Goal: Navigation & Orientation: Find specific page/section

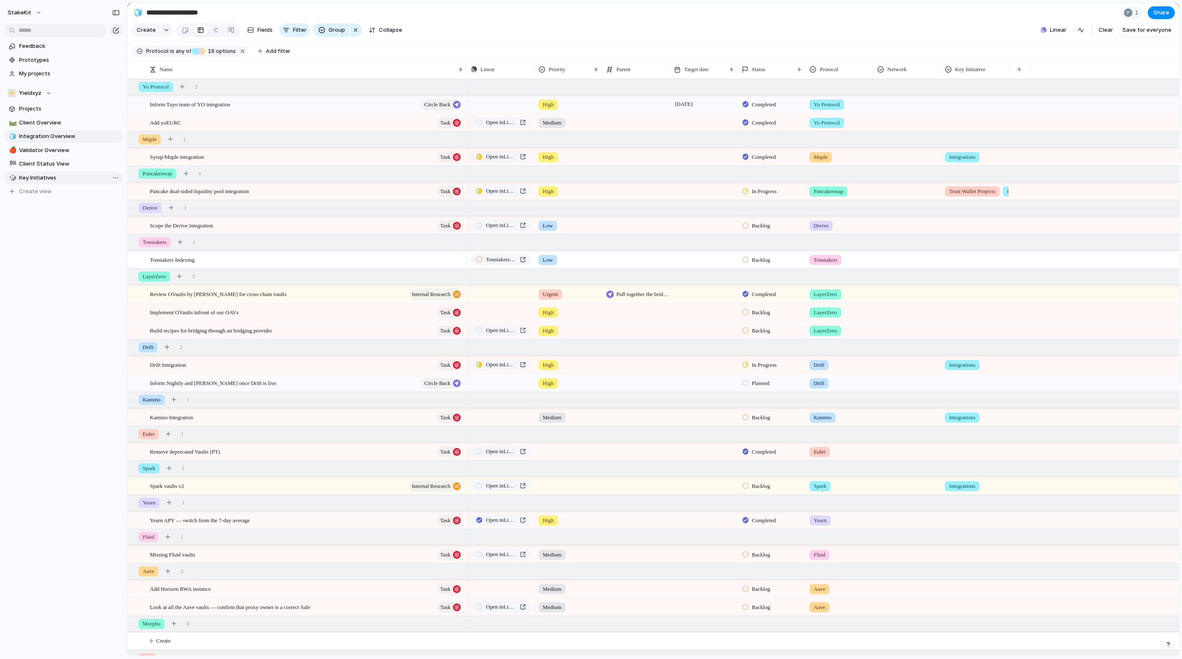
click at [85, 176] on span "Key Initiatives" at bounding box center [69, 178] width 101 height 8
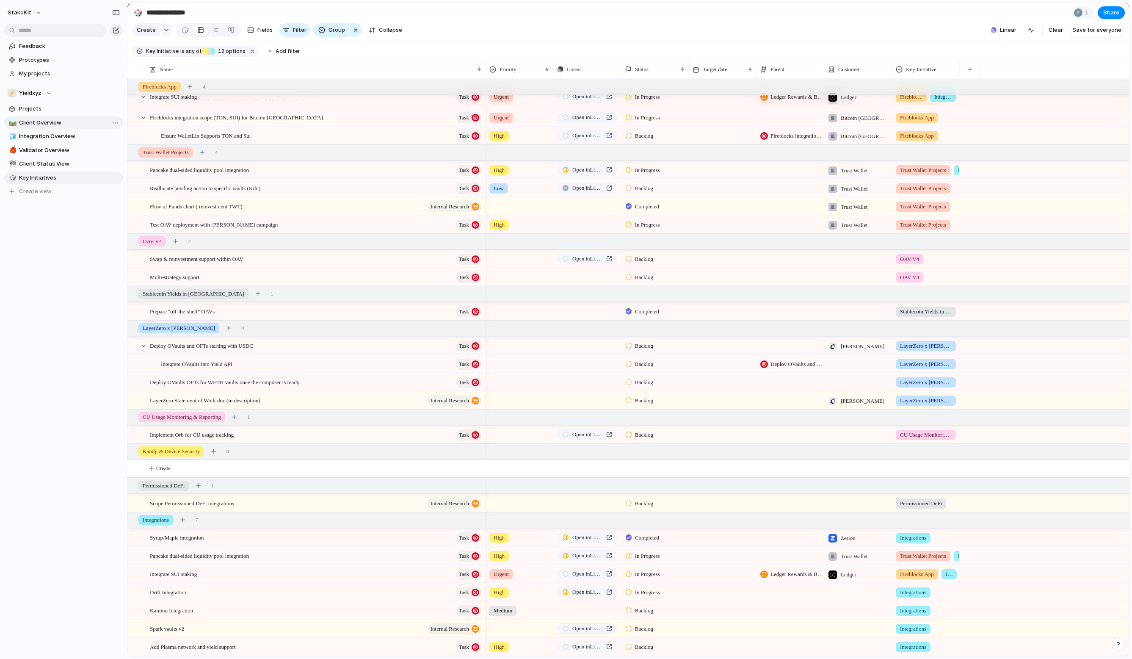
click at [63, 124] on span "Client Overview" at bounding box center [69, 123] width 101 height 8
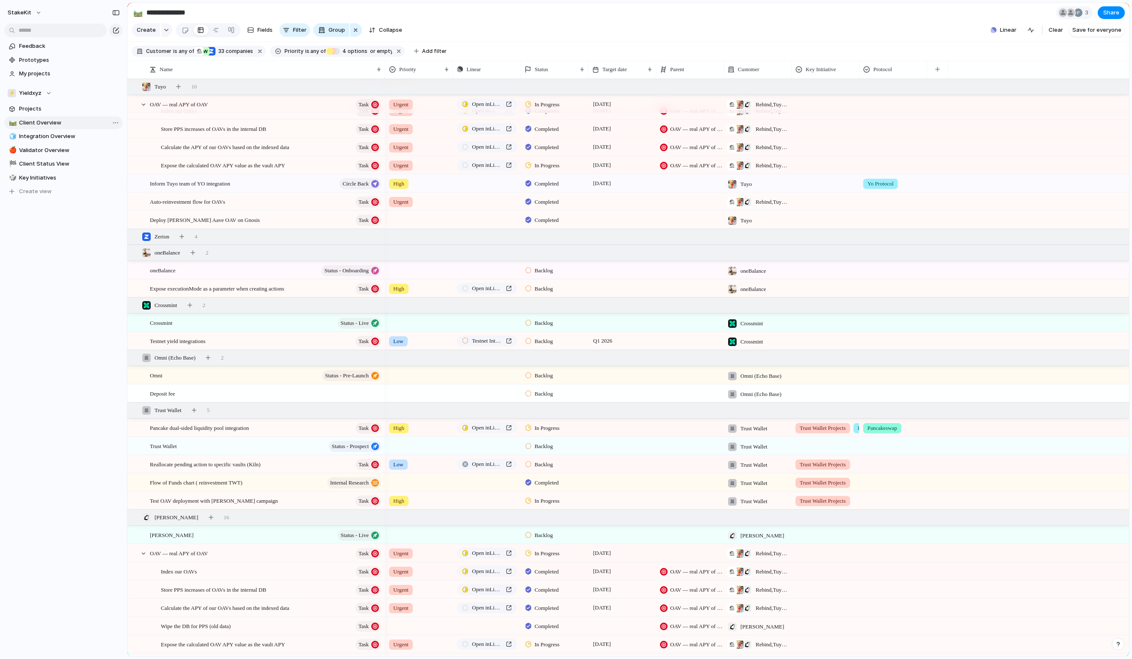
type input "**********"
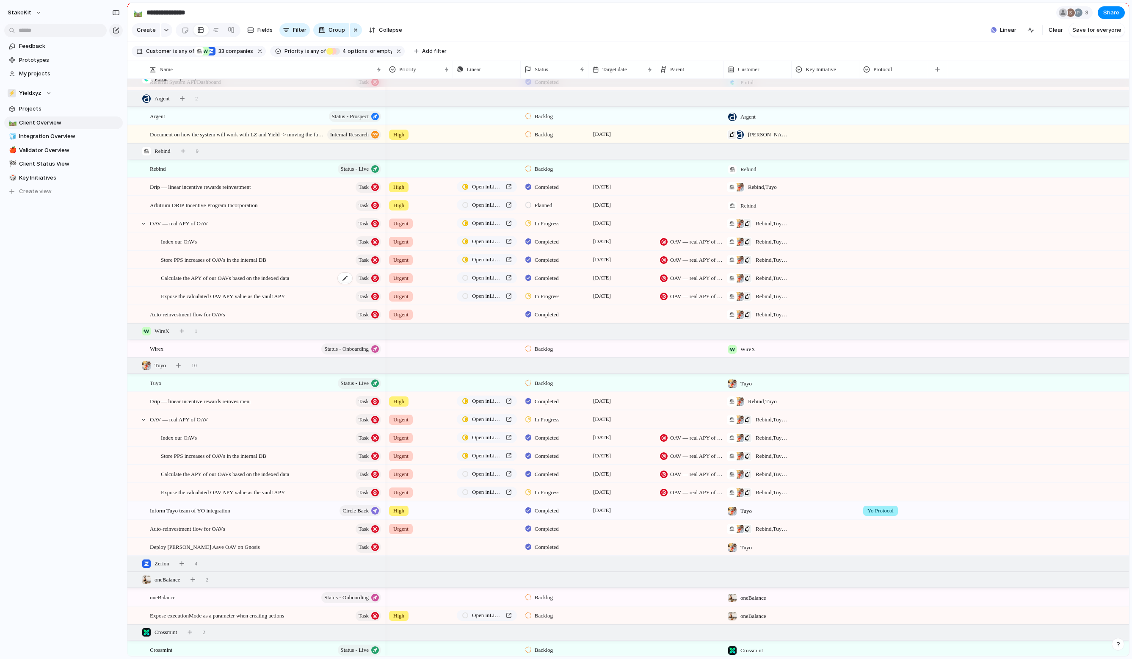
scroll to position [123, 0]
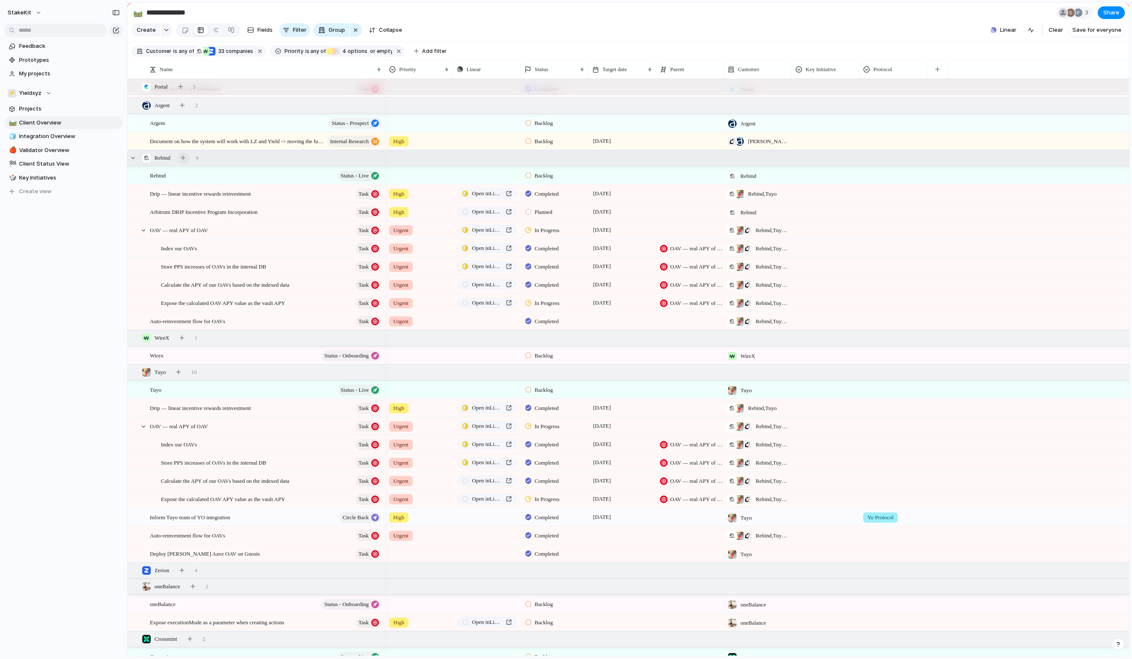
click at [185, 160] on div "button" at bounding box center [183, 157] width 5 height 5
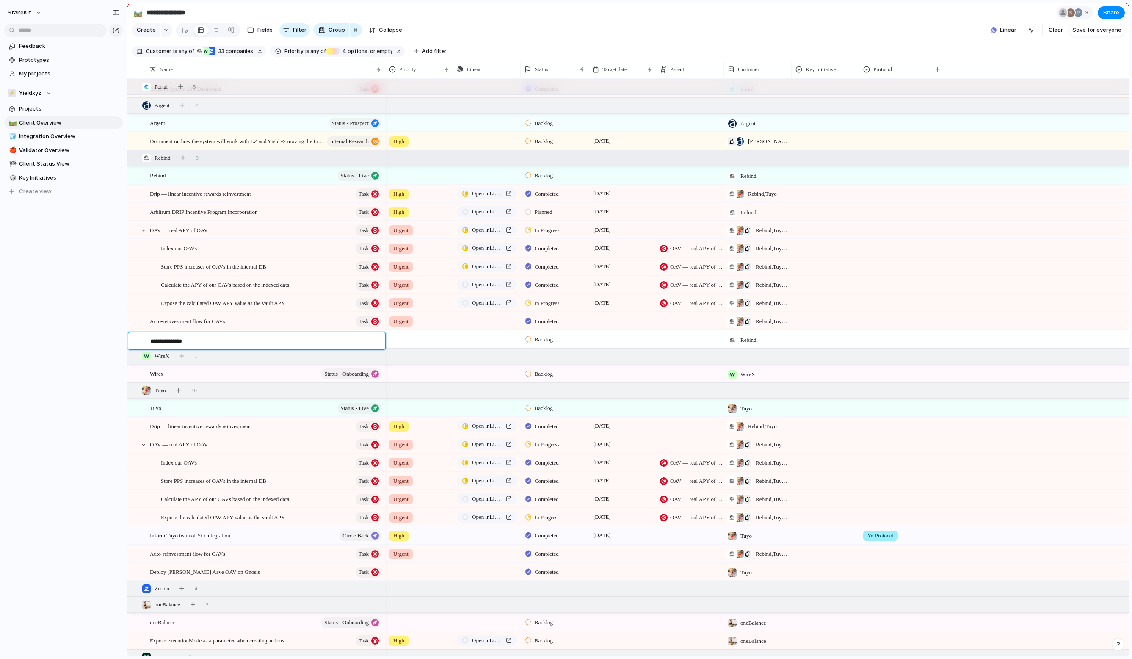
type textarea "**********"
click at [348, 343] on div "Deploy Yo vaults" at bounding box center [266, 339] width 232 height 17
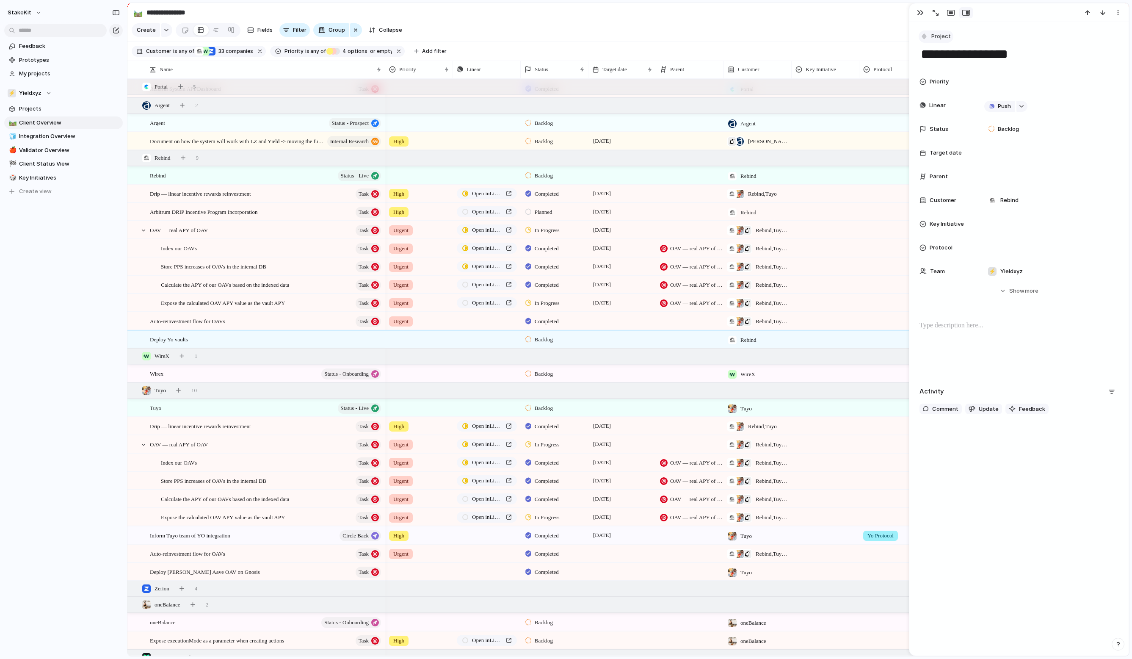
click at [923, 40] on div "button" at bounding box center [924, 37] width 8 height 8
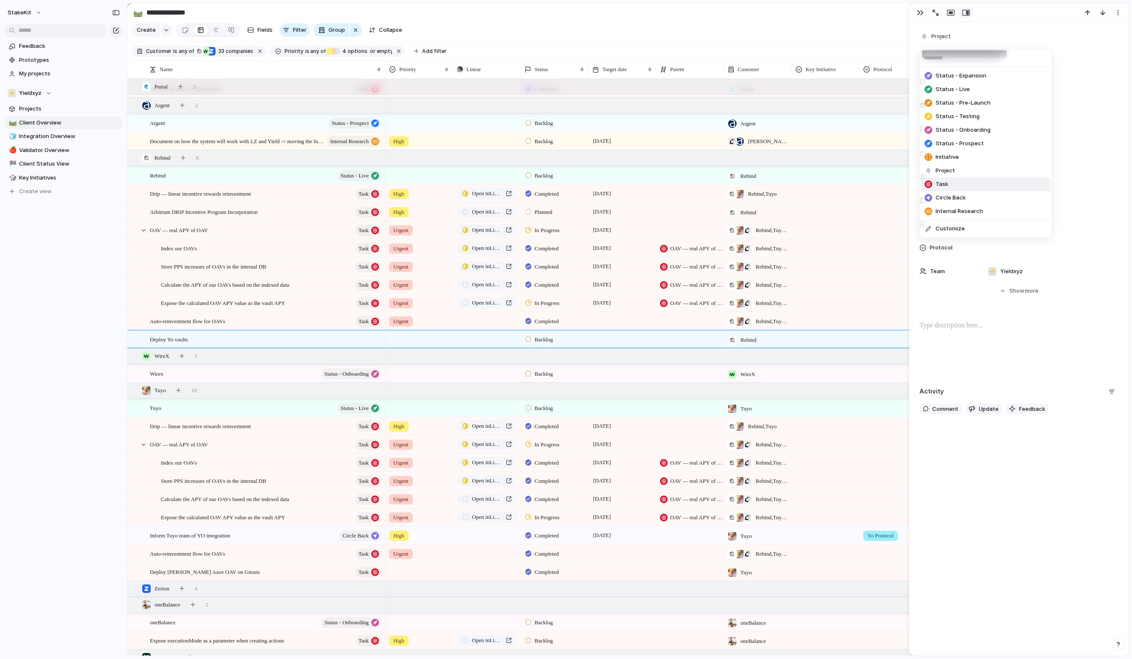
click at [959, 191] on li "Task" at bounding box center [985, 184] width 129 height 14
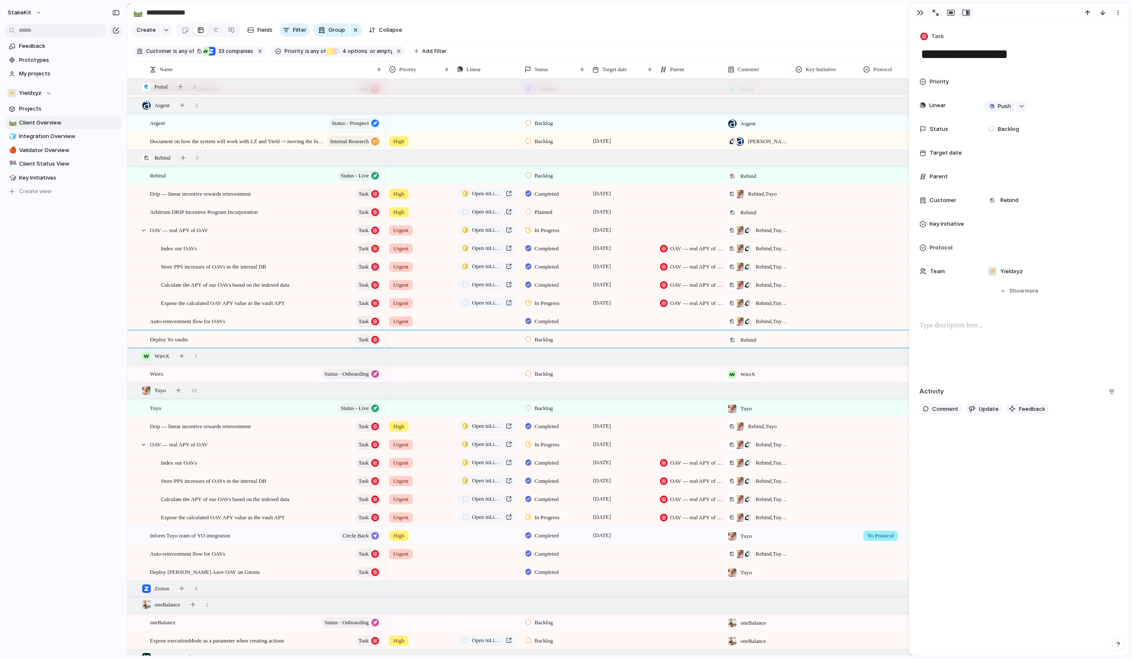
click at [402, 341] on div at bounding box center [419, 338] width 67 height 14
click at [499, 340] on span "Push" at bounding box center [496, 339] width 11 height 8
click at [488, 377] on span "Issue" at bounding box center [481, 374] width 14 height 8
click at [499, 337] on span "Open in Linear" at bounding box center [487, 339] width 30 height 8
click at [610, 341] on div at bounding box center [622, 338] width 68 height 17
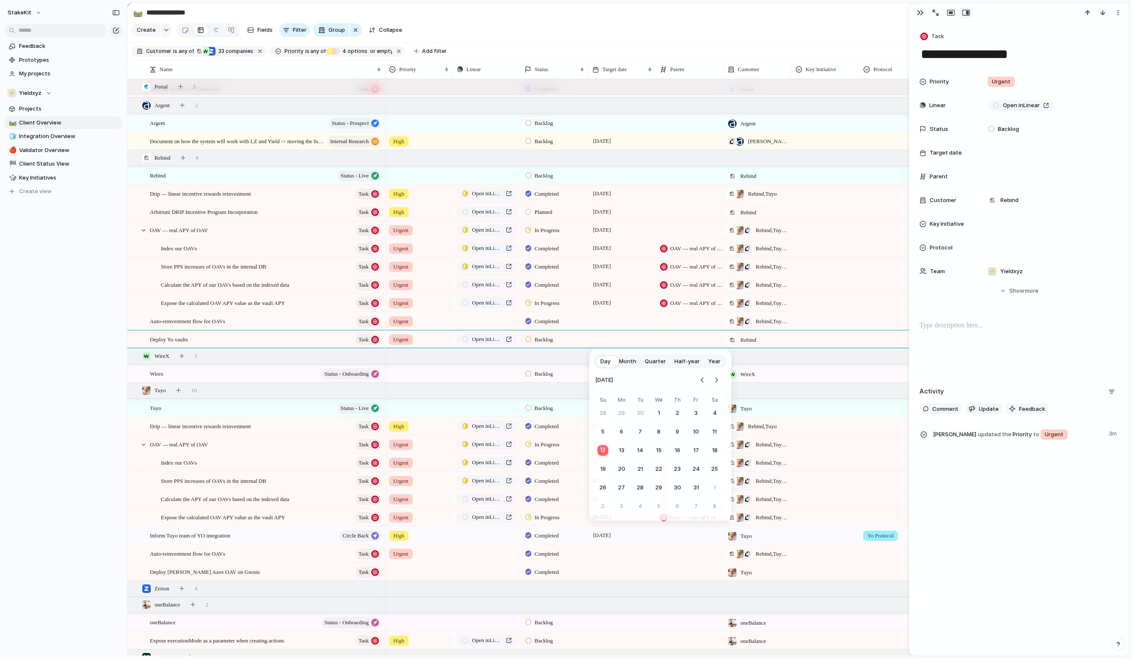
click at [609, 452] on button "12" at bounding box center [603, 450] width 17 height 17
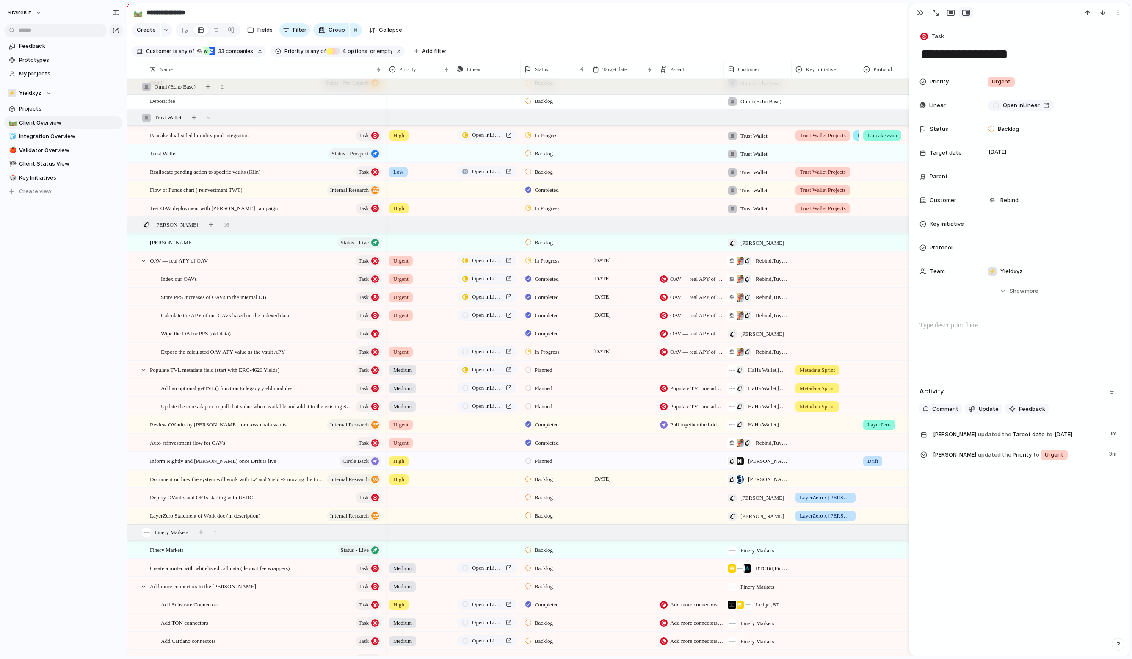
scroll to position [777, 0]
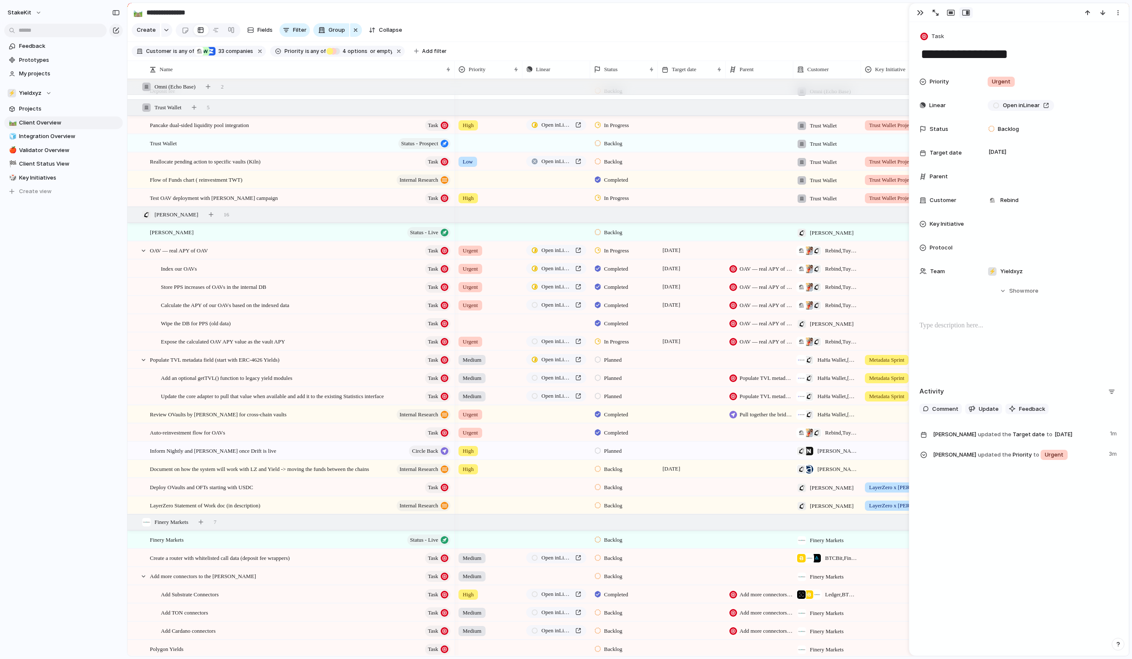
drag, startPoint x: 384, startPoint y: 68, endPoint x: 433, endPoint y: 74, distance: 48.6
click at [452, 74] on div at bounding box center [454, 70] width 4 height 18
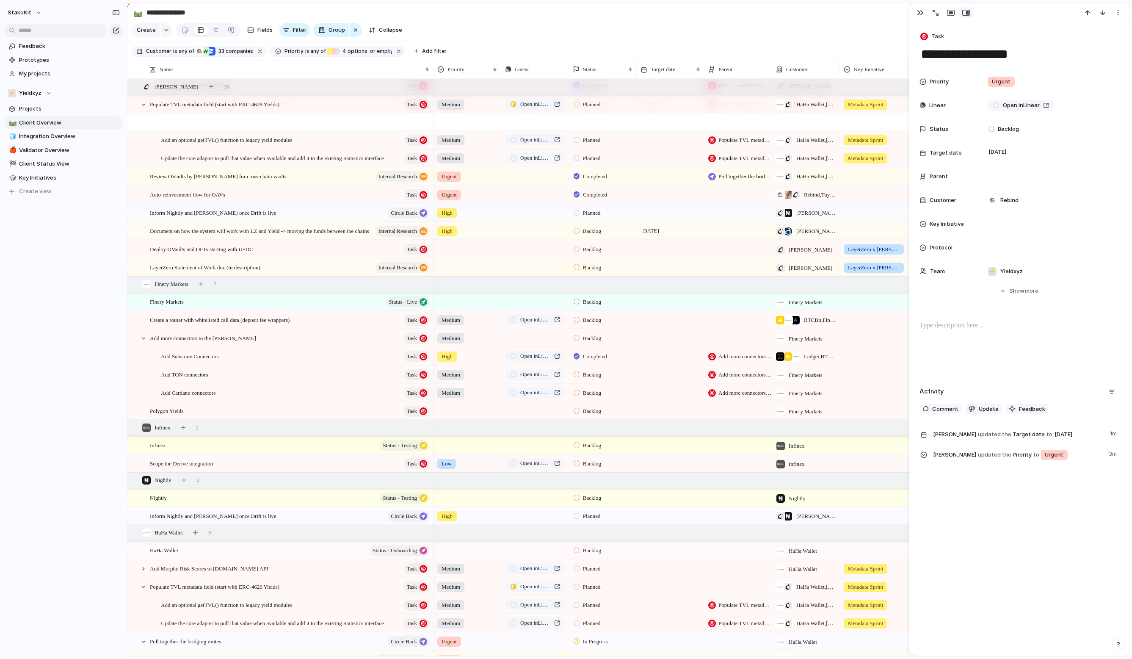
scroll to position [1008, 0]
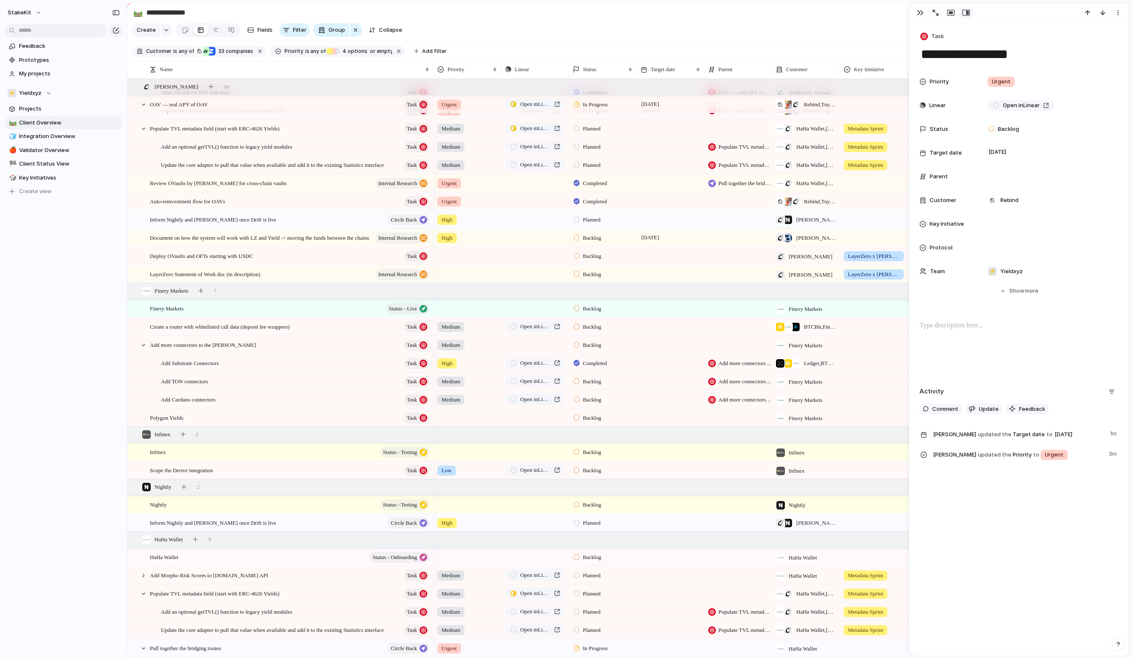
click at [573, 243] on div "Backlog" at bounding box center [602, 236] width 67 height 15
click at [601, 337] on span "Completed" at bounding box center [598, 333] width 30 height 8
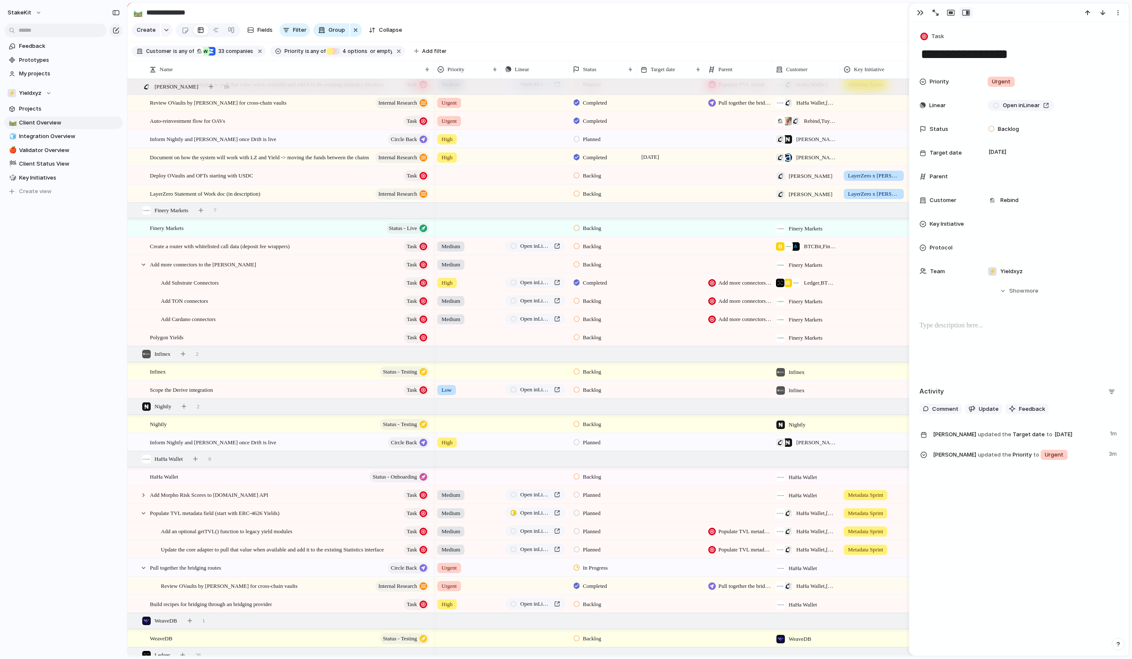
scroll to position [1111, 0]
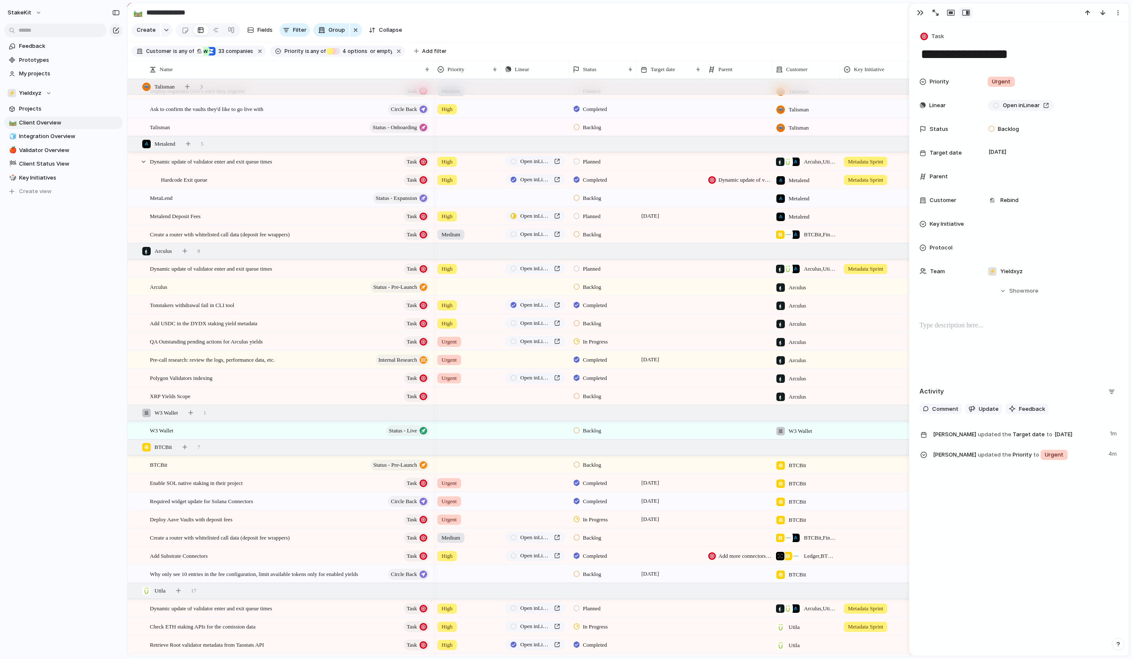
click at [879, 400] on div at bounding box center [873, 394] width 67 height 14
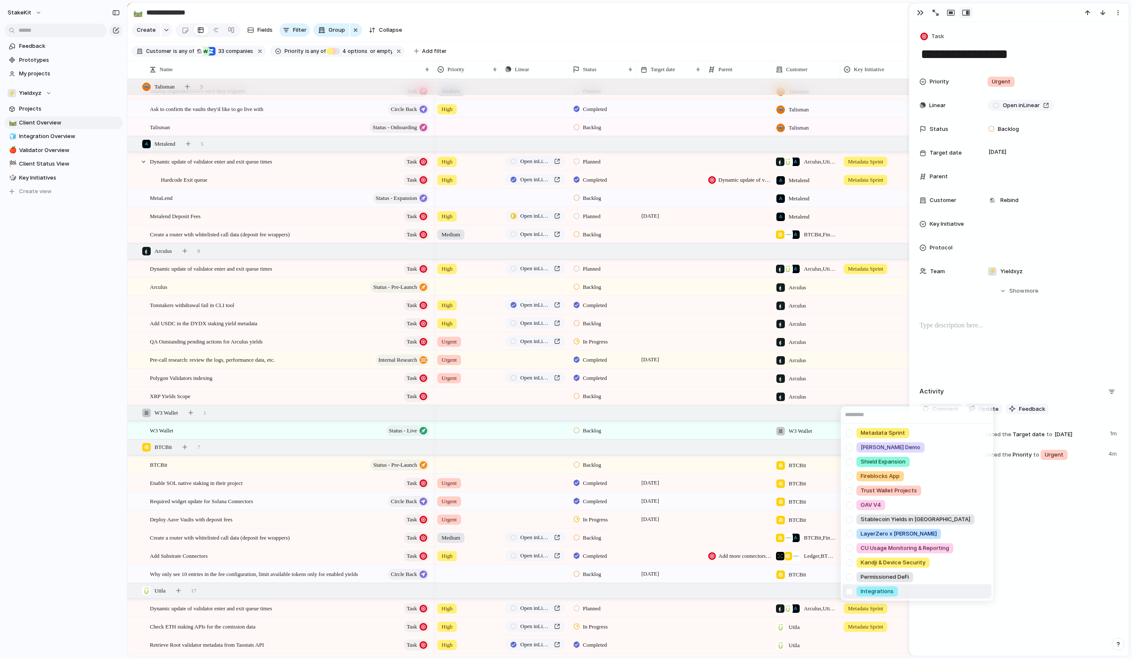
click at [857, 591] on div at bounding box center [849, 591] width 15 height 15
click at [646, 454] on div "Metadata Sprint [PERSON_NAME] Demo Shield Expansion Fireblocks App Trust Wallet…" at bounding box center [566, 329] width 1132 height 659
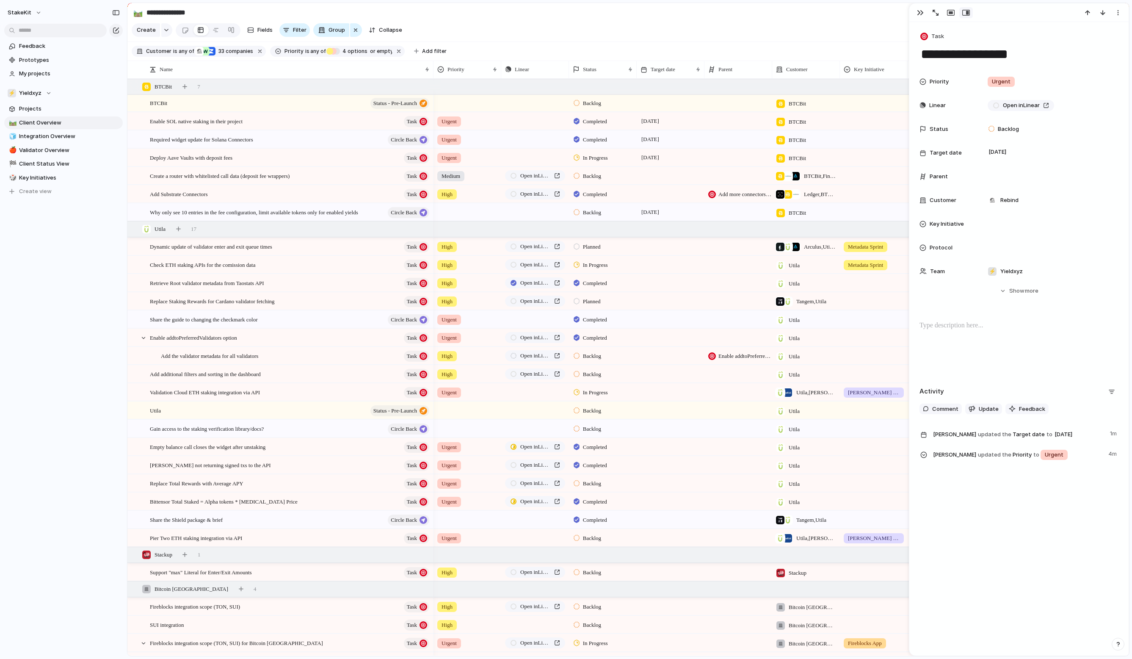
click at [858, 527] on div at bounding box center [874, 518] width 68 height 17
click at [835, 539] on div "Metadata Sprint [PERSON_NAME] Demo Shield Expansion Fireblocks App Trust Wallet…" at bounding box center [566, 329] width 1132 height 659
click at [868, 539] on span "[PERSON_NAME] Demo" at bounding box center [874, 538] width 52 height 8
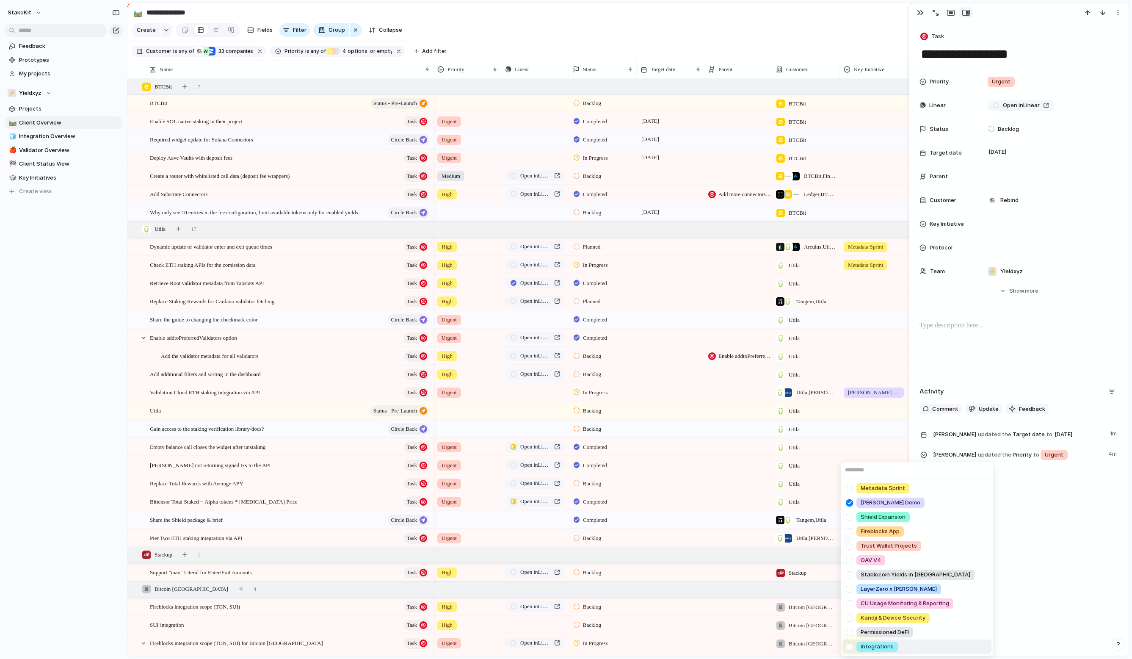
click at [853, 643] on div at bounding box center [849, 646] width 15 height 15
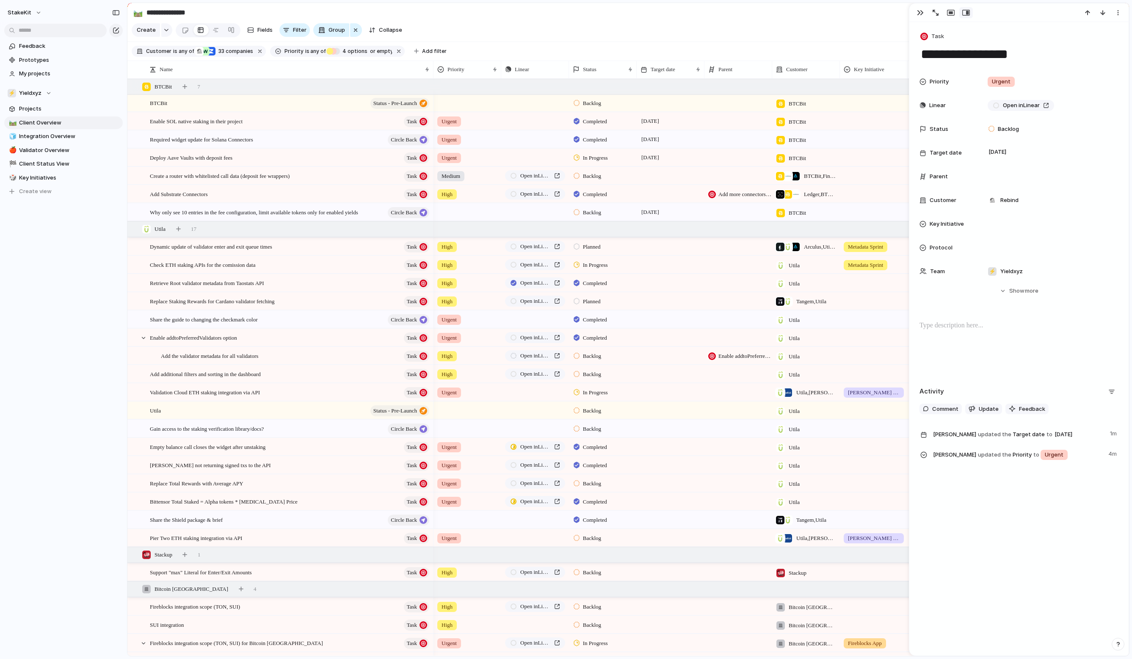
click at [863, 389] on div "Metadata Sprint [PERSON_NAME] Demo Shield Expansion Fireblocks App Trust Wallet…" at bounding box center [566, 329] width 1132 height 659
click at [863, 389] on span "[PERSON_NAME] Demo" at bounding box center [874, 392] width 52 height 8
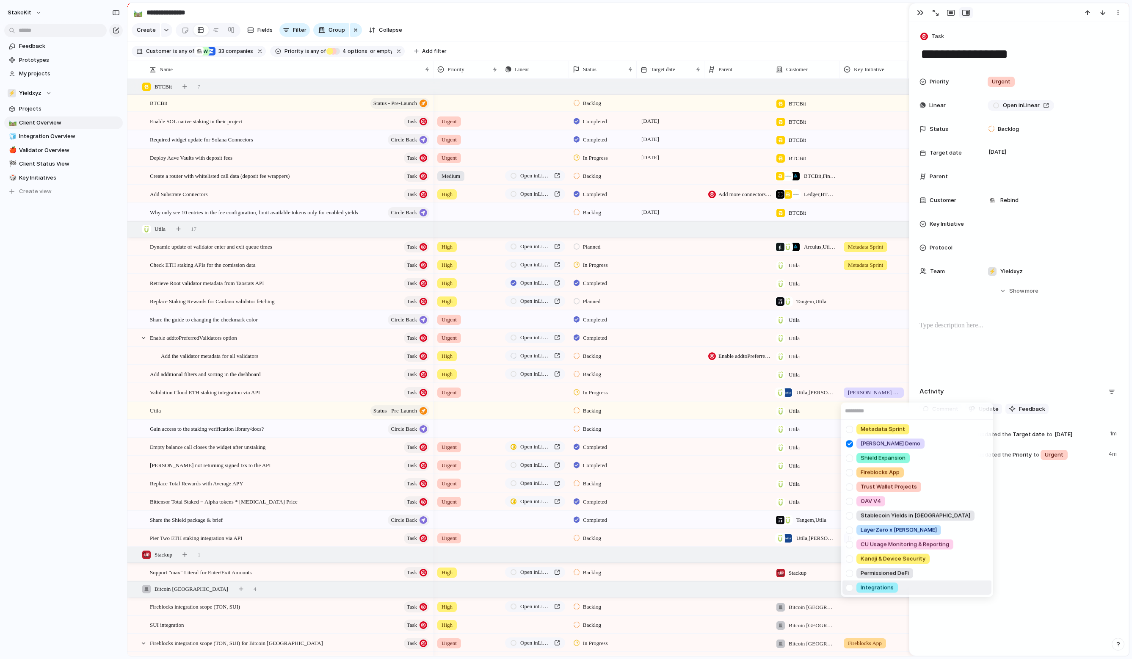
click at [849, 589] on div at bounding box center [849, 587] width 15 height 15
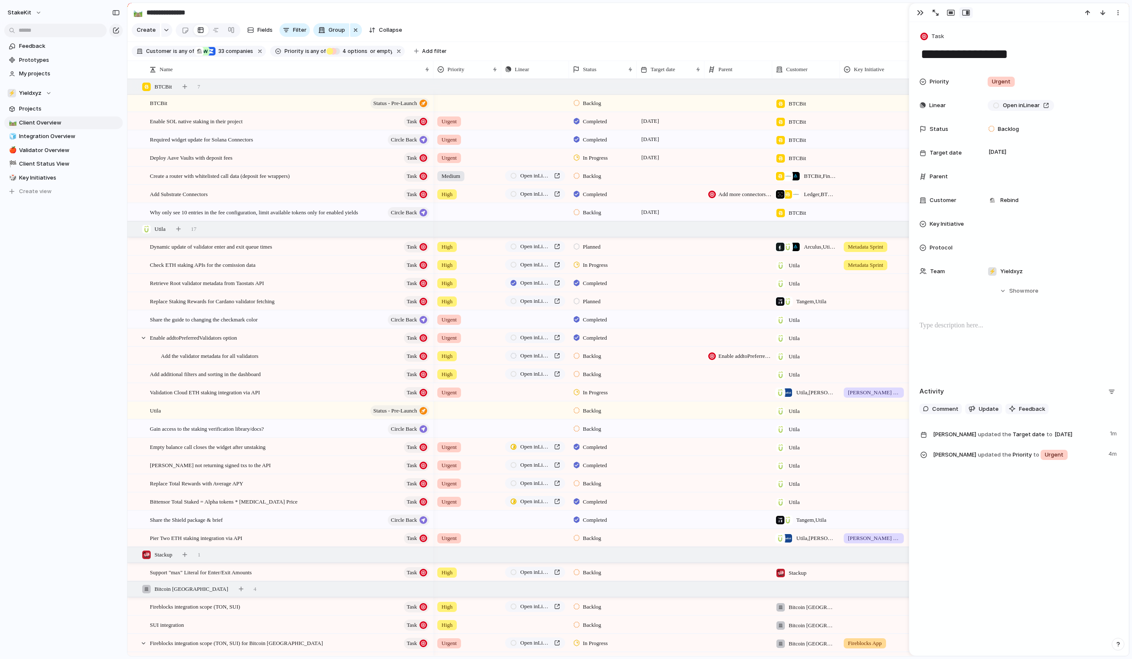
click at [707, 521] on div "Metadata Sprint [PERSON_NAME] Demo Shield Expansion Fireblocks App Trust Wallet…" at bounding box center [566, 329] width 1132 height 659
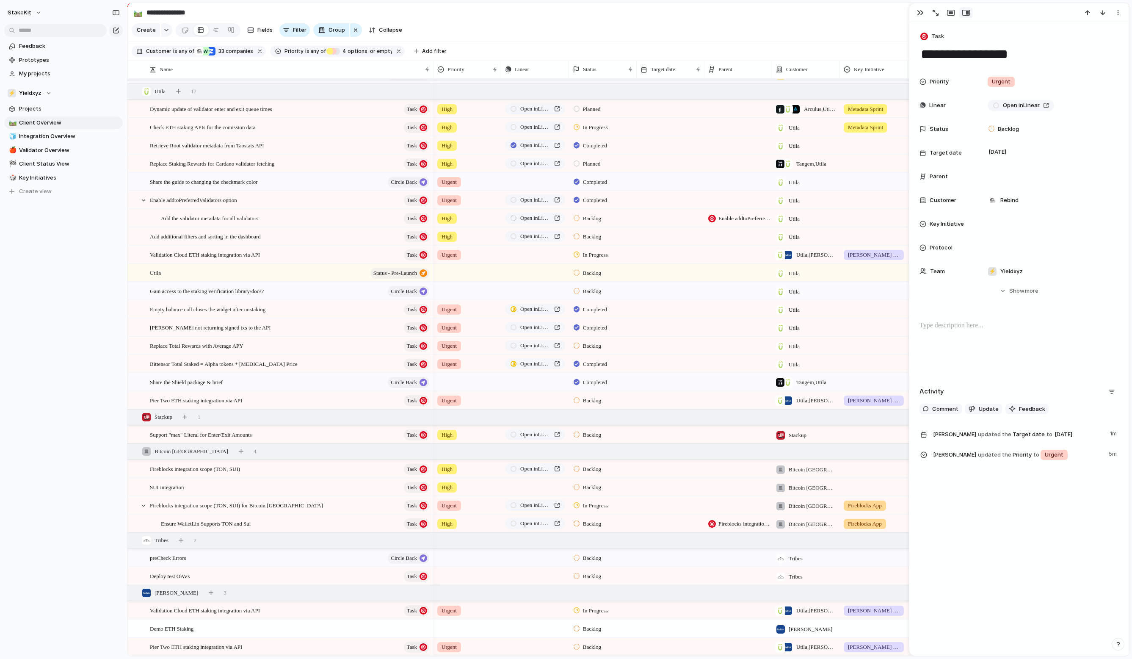
click at [587, 560] on span "Backlog" at bounding box center [592, 558] width 18 height 8
click at [592, 627] on span "Completed" at bounding box center [598, 627] width 30 height 8
click at [57, 171] on div "🎲 Key Initiatives" at bounding box center [63, 177] width 119 height 13
click at [57, 177] on span "Key Initiatives" at bounding box center [69, 178] width 101 height 8
type input "**********"
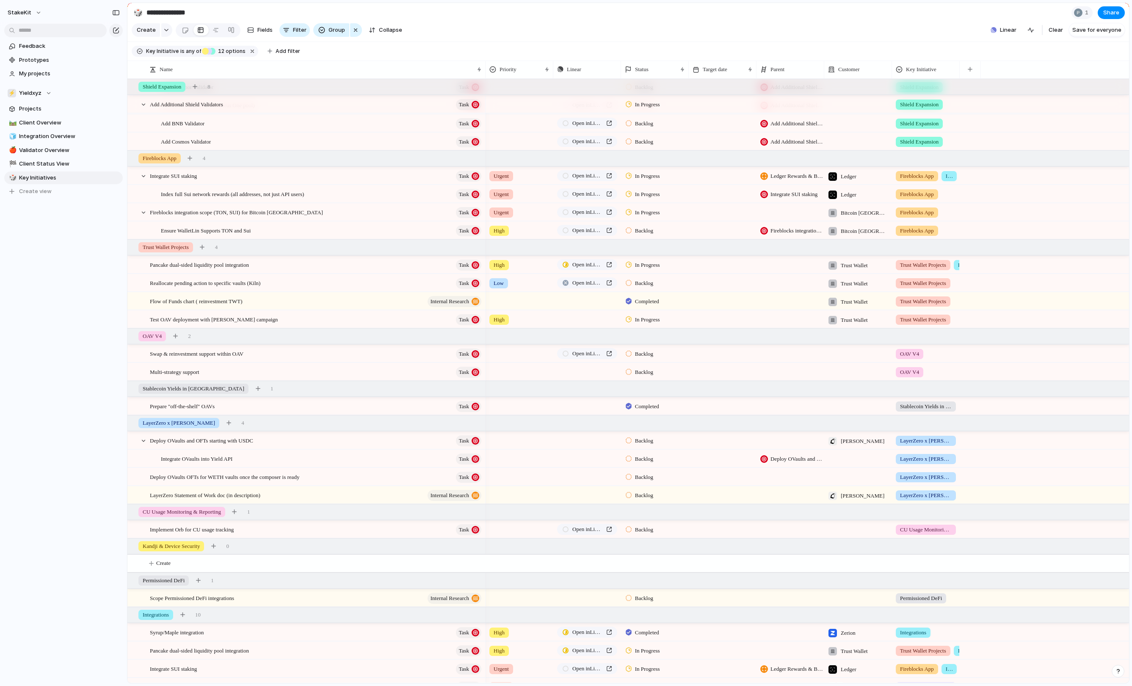
scroll to position [372, 0]
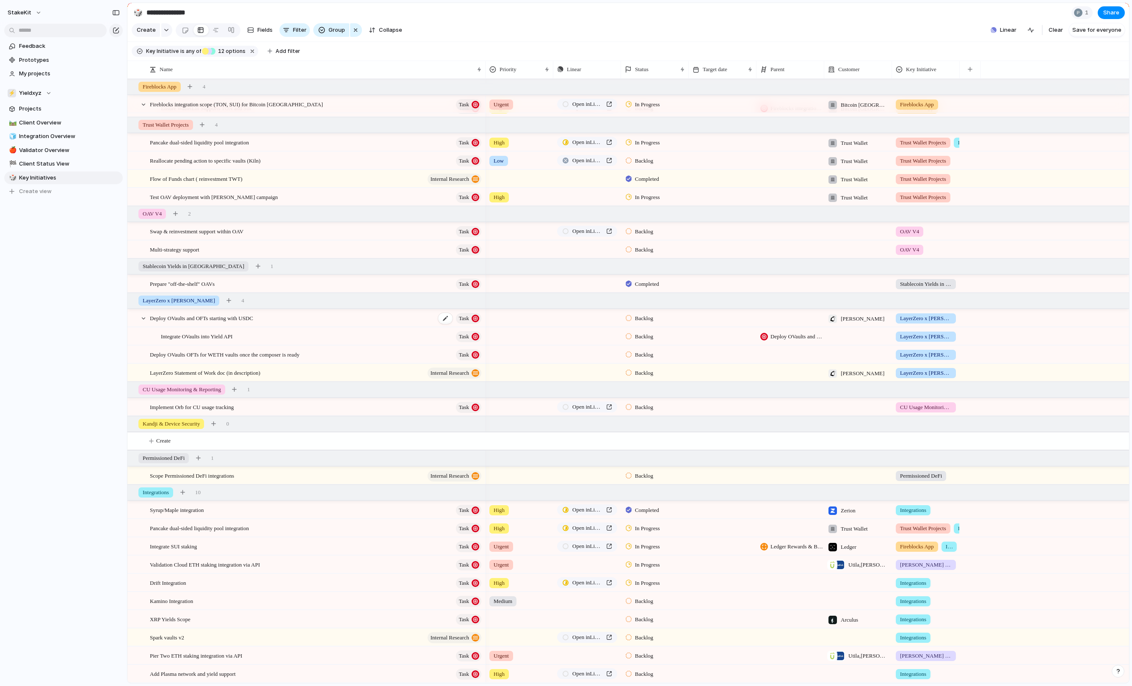
scroll to position [483, 0]
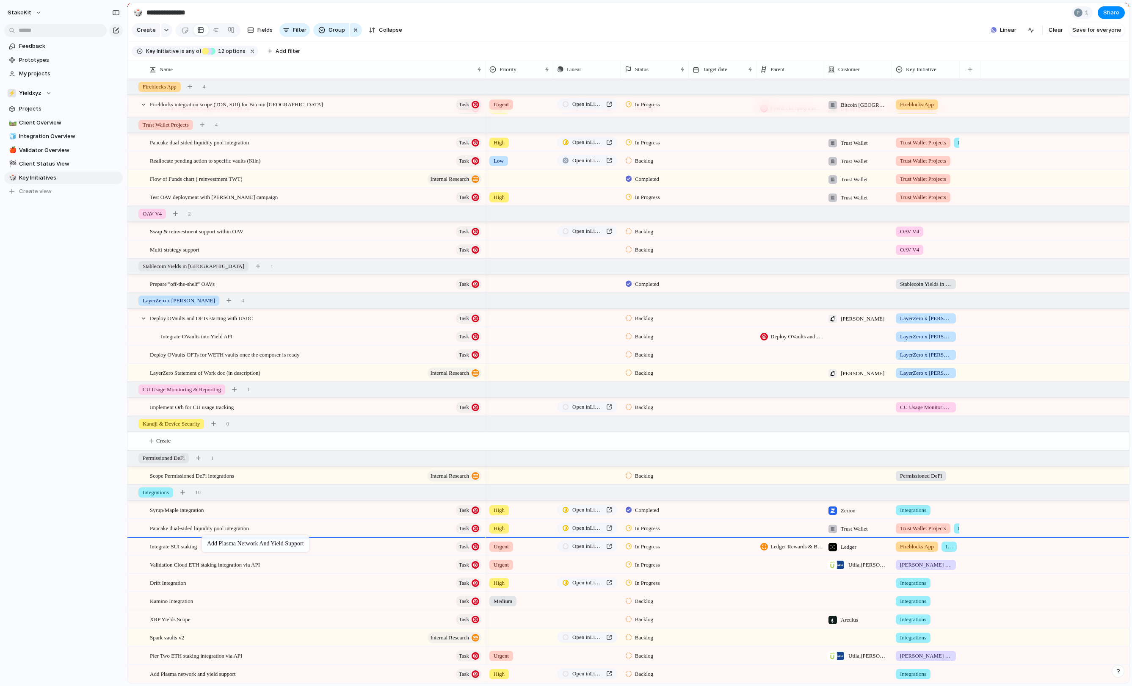
drag, startPoint x: 205, startPoint y: 671, endPoint x: 206, endPoint y: 538, distance: 132.9
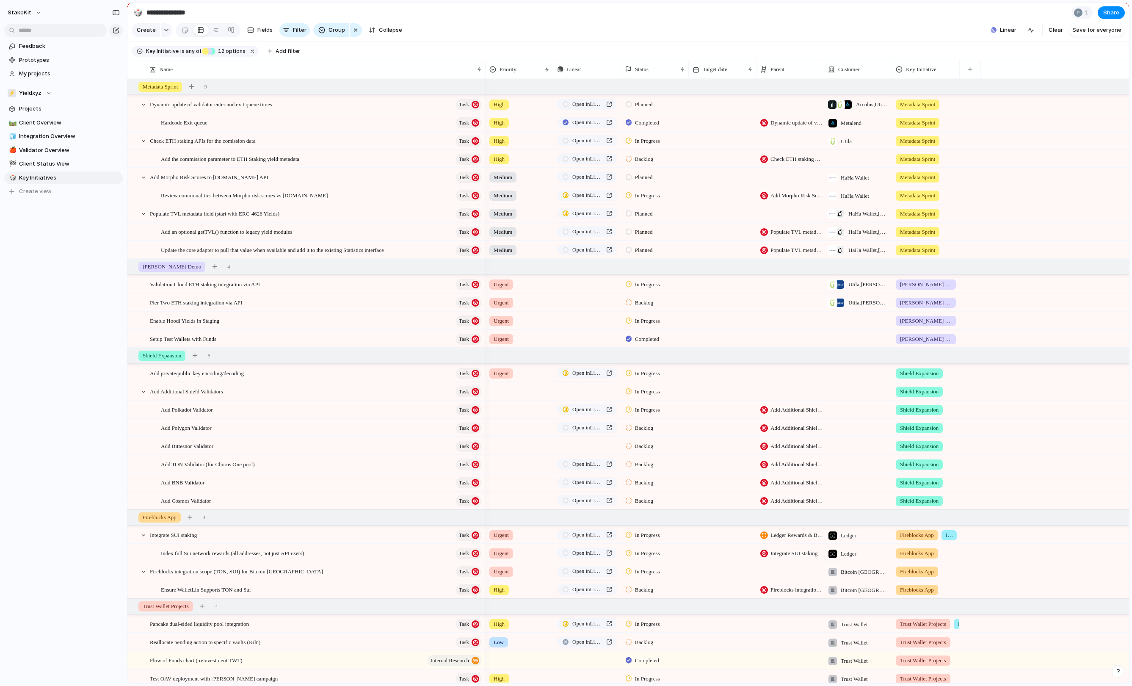
scroll to position [0, 0]
click at [277, 258] on div "Update the core adapter to pull that value when available and add it to the exi…" at bounding box center [322, 249] width 322 height 17
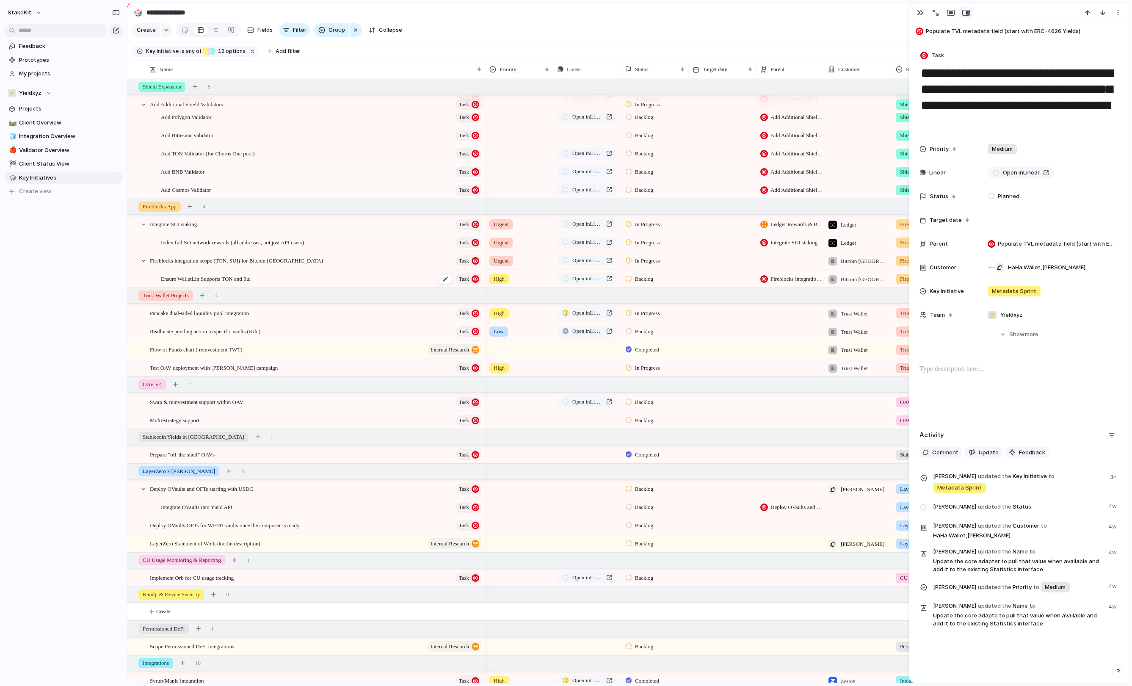
scroll to position [191, 0]
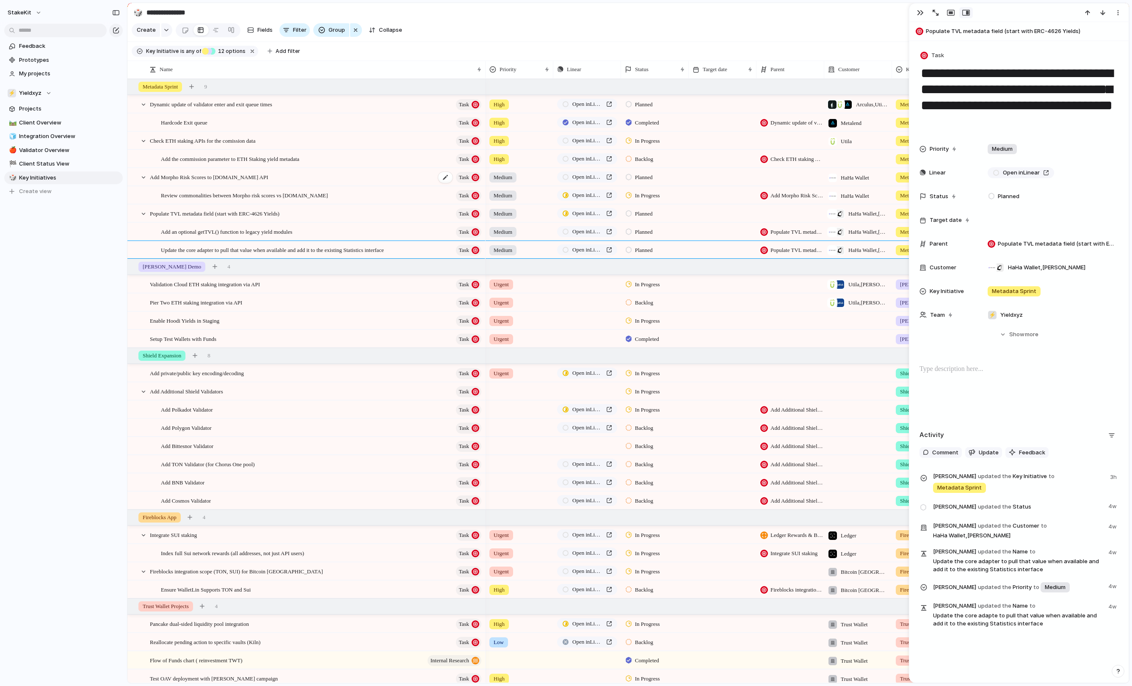
click at [411, 184] on div "Add Morpho Risk Scores to Yield.xyz API Task" at bounding box center [316, 176] width 333 height 17
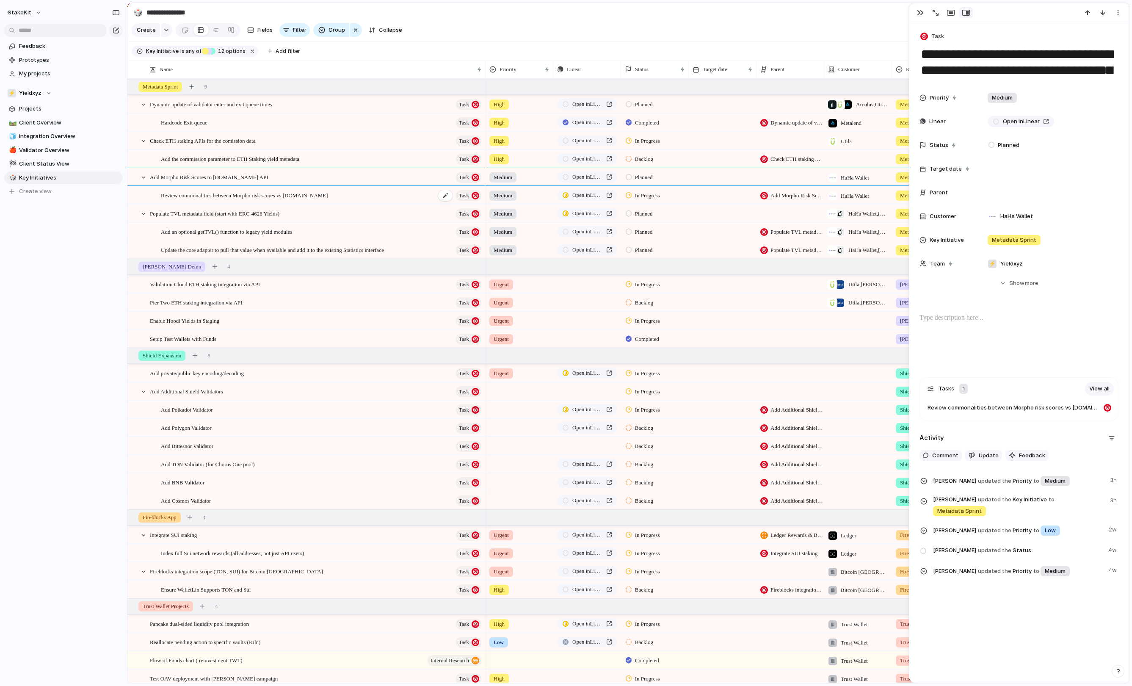
click at [328, 194] on span "Review commonalities between Morpho risk scores vs [DOMAIN_NAME]" at bounding box center [244, 195] width 167 height 10
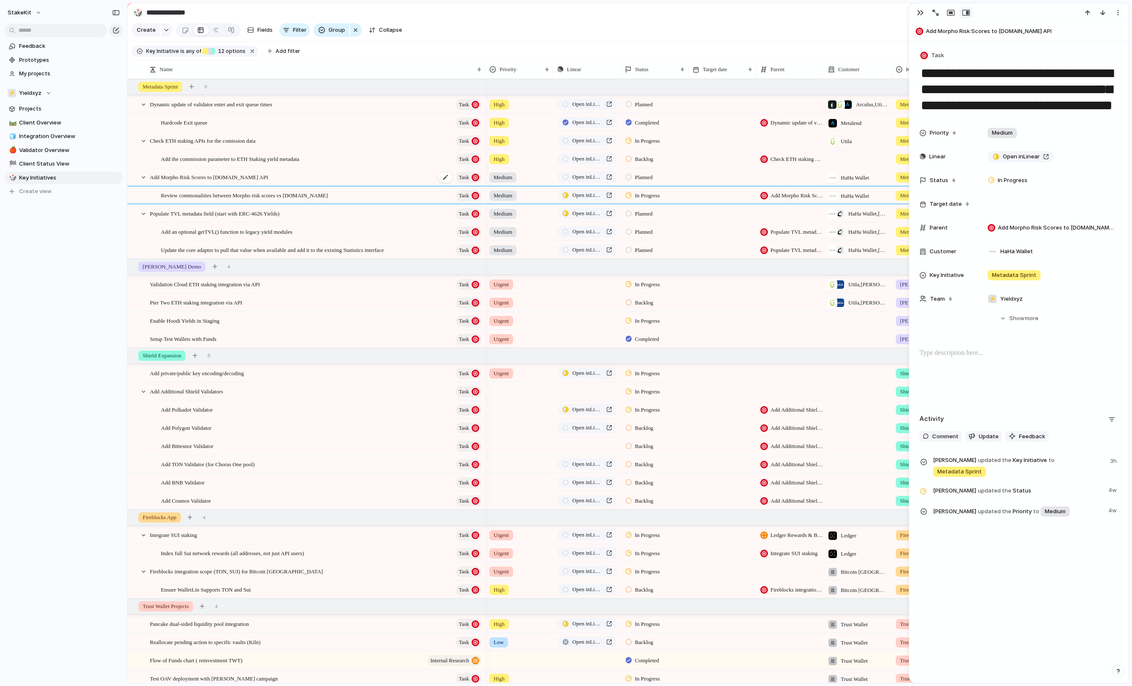
click at [416, 174] on div "Add Morpho Risk Scores to Yield.xyz API Task" at bounding box center [316, 176] width 333 height 17
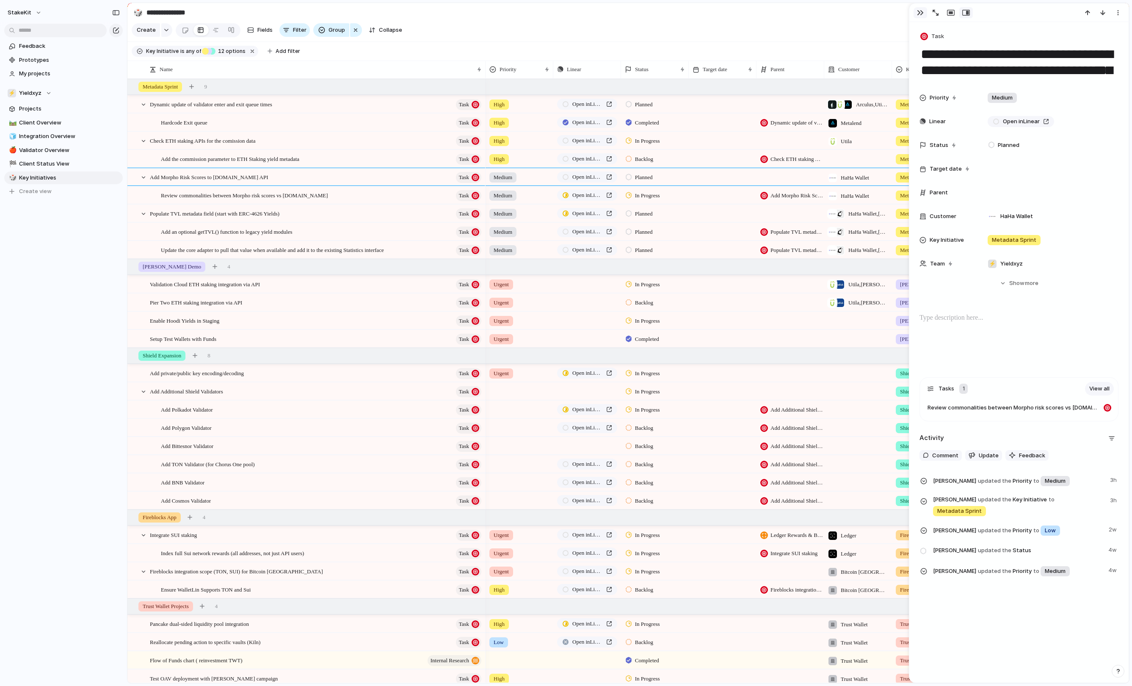
click at [918, 16] on div "button" at bounding box center [920, 12] width 7 height 7
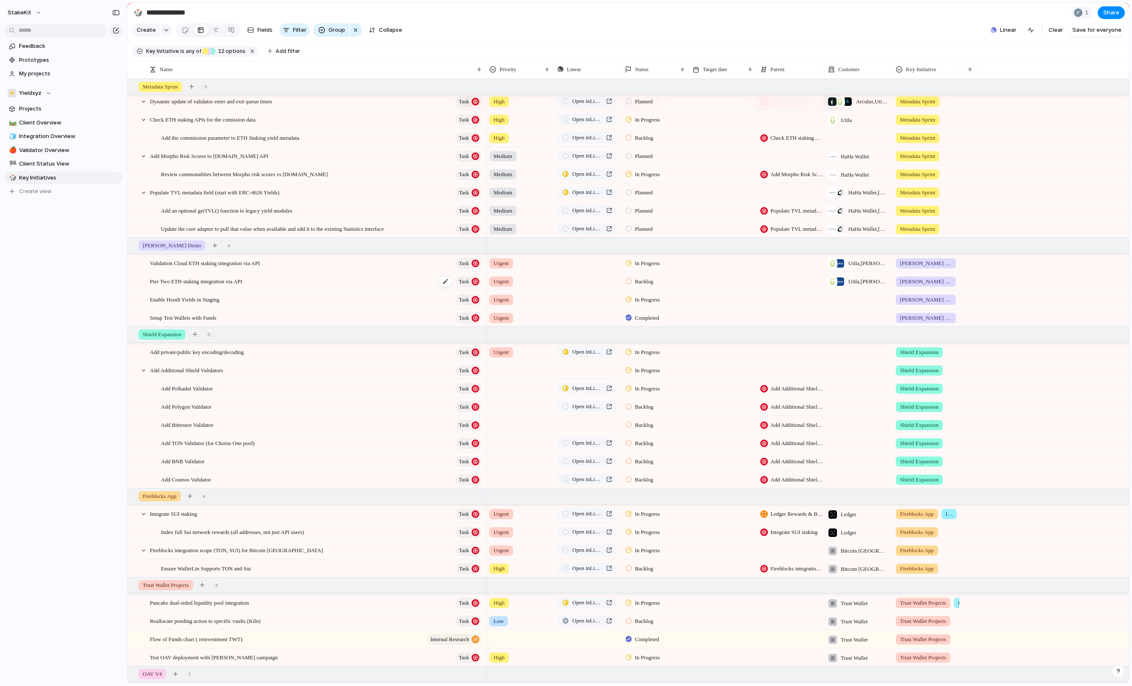
scroll to position [21, 0]
click at [244, 290] on div "Pier Two ETH staking integration via API Task" at bounding box center [316, 281] width 333 height 17
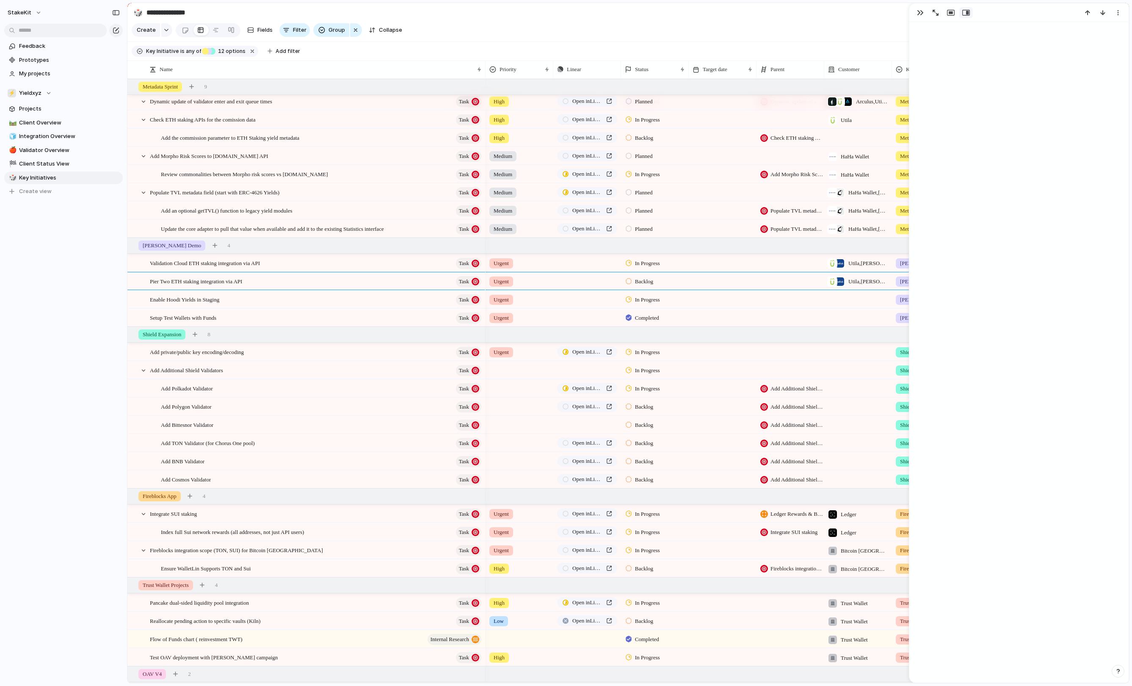
scroll to position [483, 0]
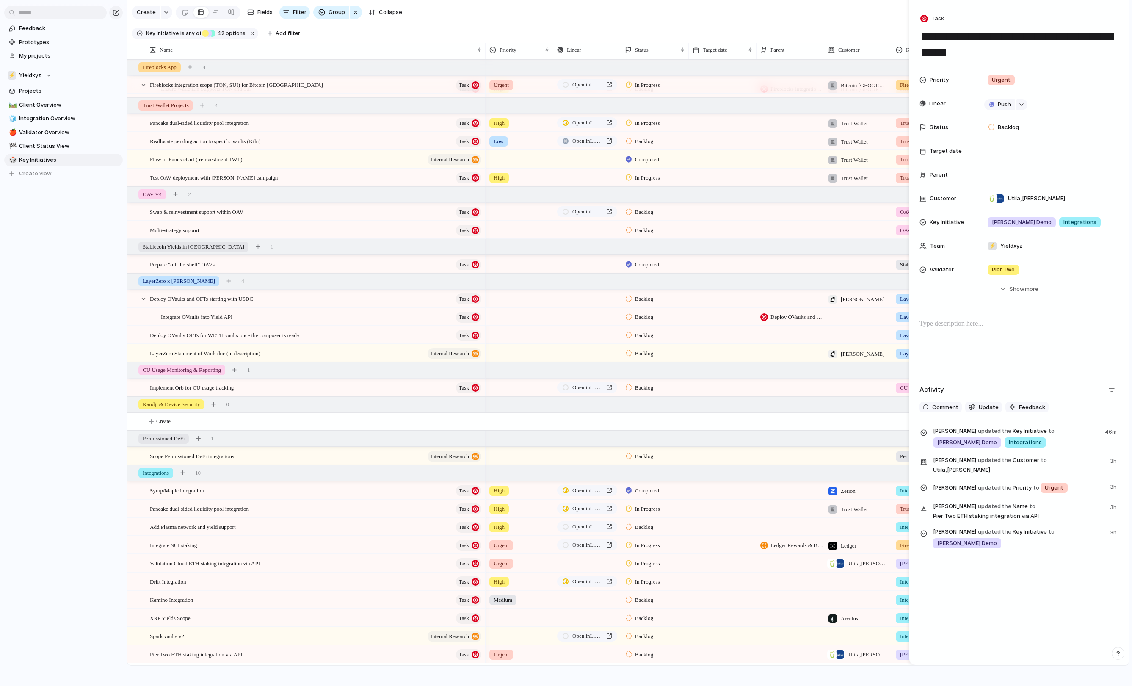
click at [518, 320] on div at bounding box center [519, 315] width 67 height 14
click at [520, 265] on div "Urgent High Medium Low" at bounding box center [566, 343] width 1132 height 686
click at [326, 173] on div "Test OAV deployment with Merkl campaign Task" at bounding box center [316, 177] width 333 height 17
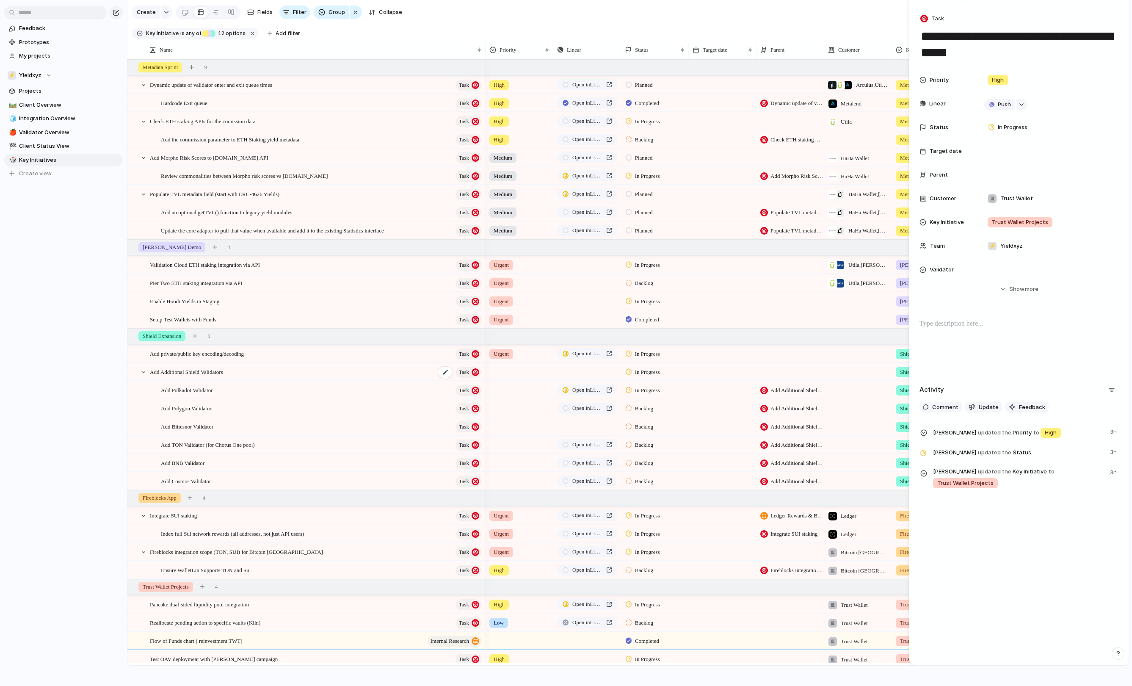
scroll to position [9, 0]
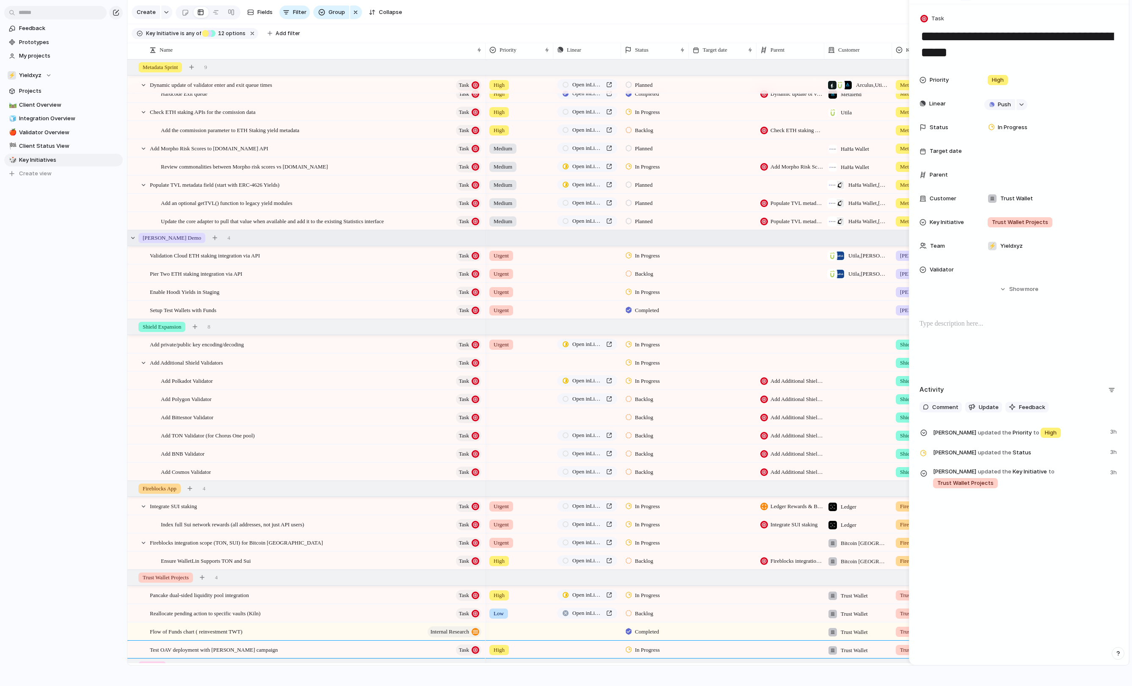
click at [233, 237] on div "VanEck Demo 4" at bounding box center [628, 237] width 1003 height 15
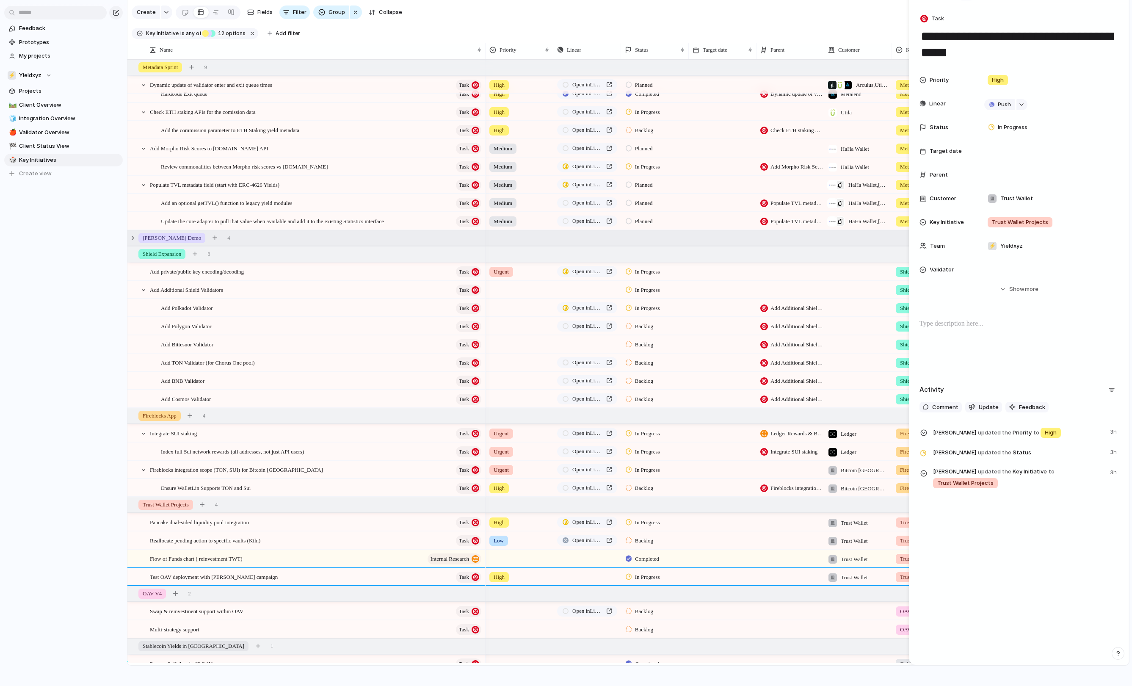
click at [233, 237] on div "VanEck Demo 4" at bounding box center [628, 237] width 1003 height 15
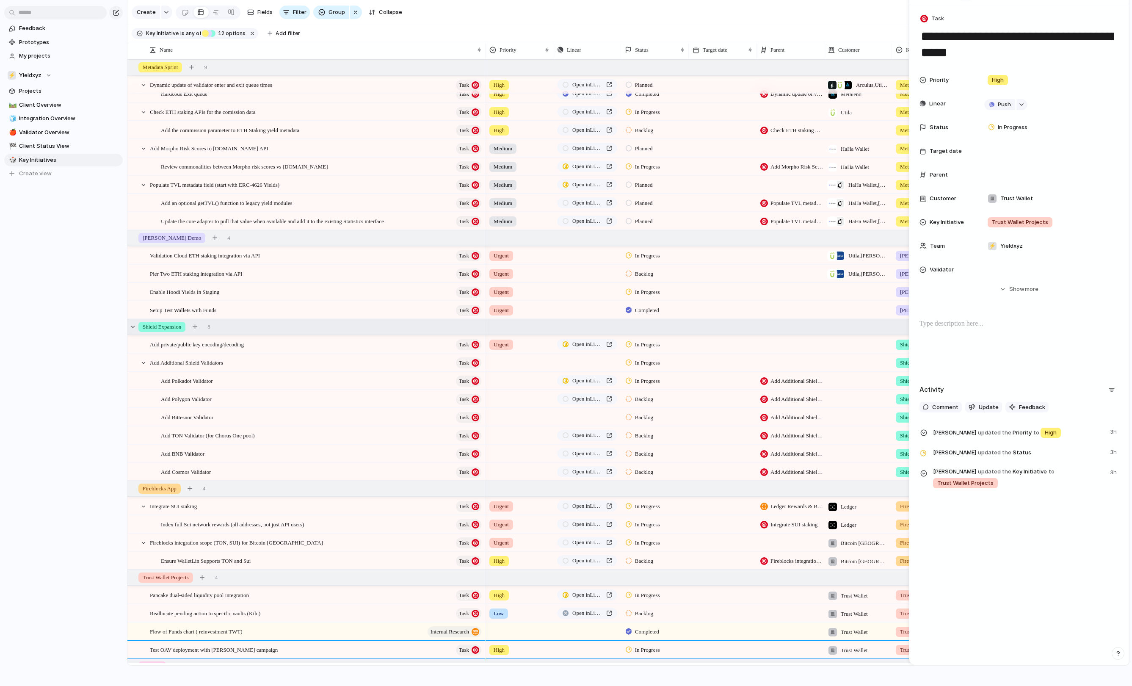
click at [240, 331] on div "Shield Expansion 8" at bounding box center [628, 326] width 1003 height 15
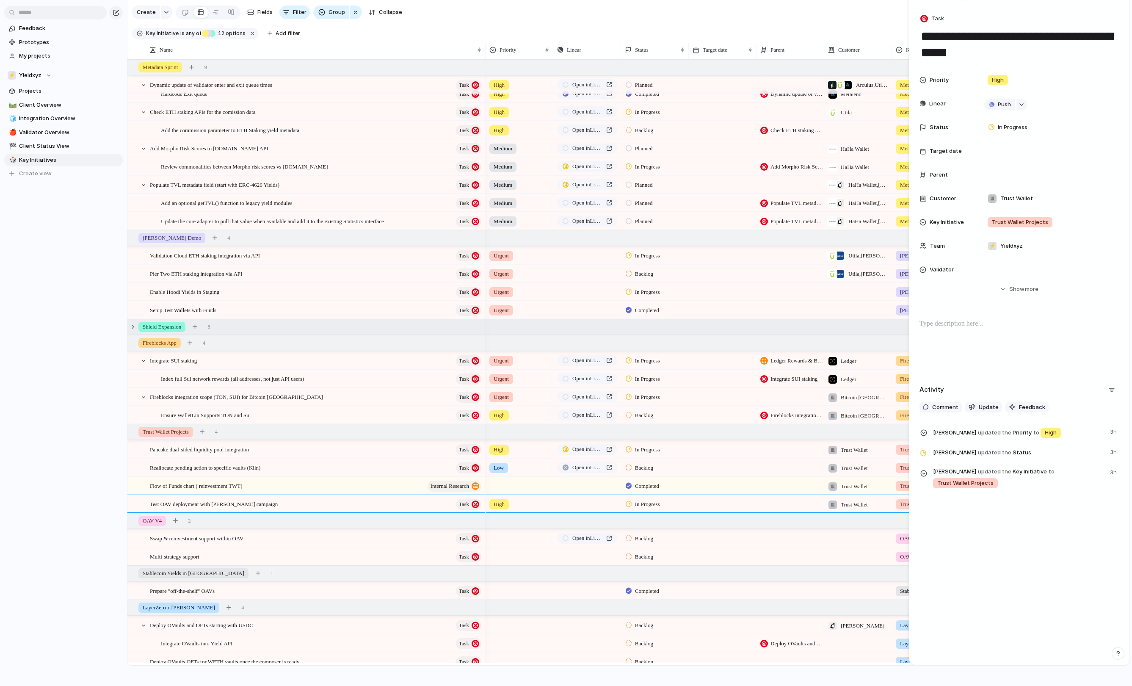
click at [241, 331] on div "Shield Expansion 8" at bounding box center [628, 326] width 1003 height 15
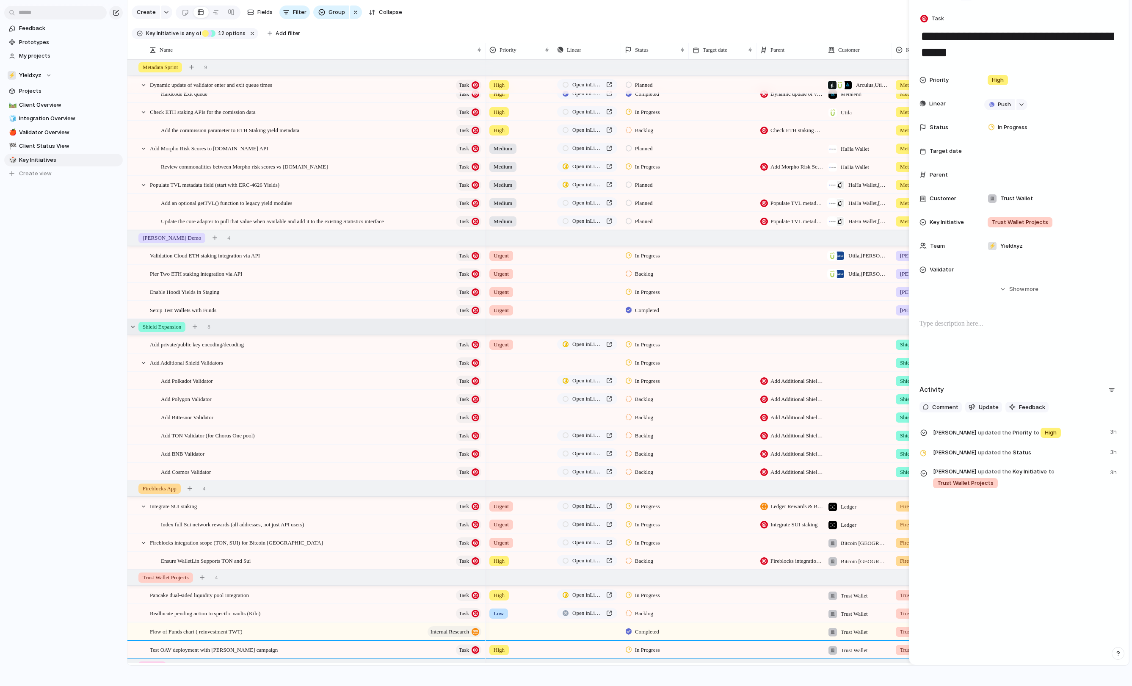
click at [293, 331] on div "Shield Expansion 8" at bounding box center [628, 326] width 1003 height 15
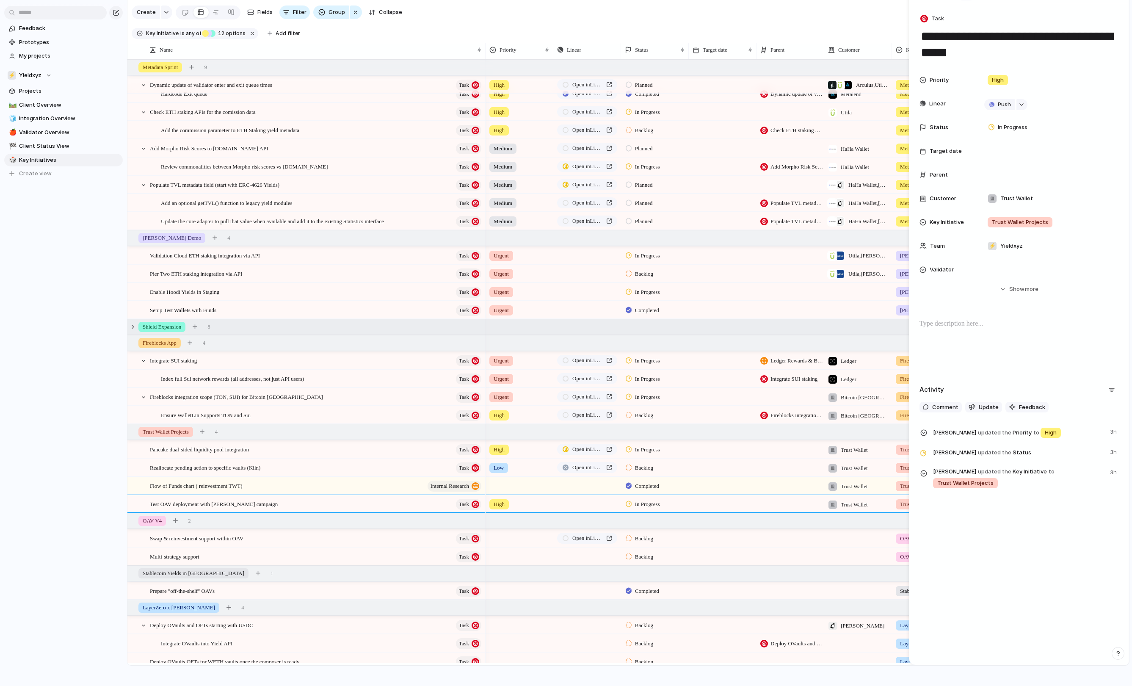
click at [293, 331] on div "Shield Expansion 8" at bounding box center [628, 326] width 1003 height 15
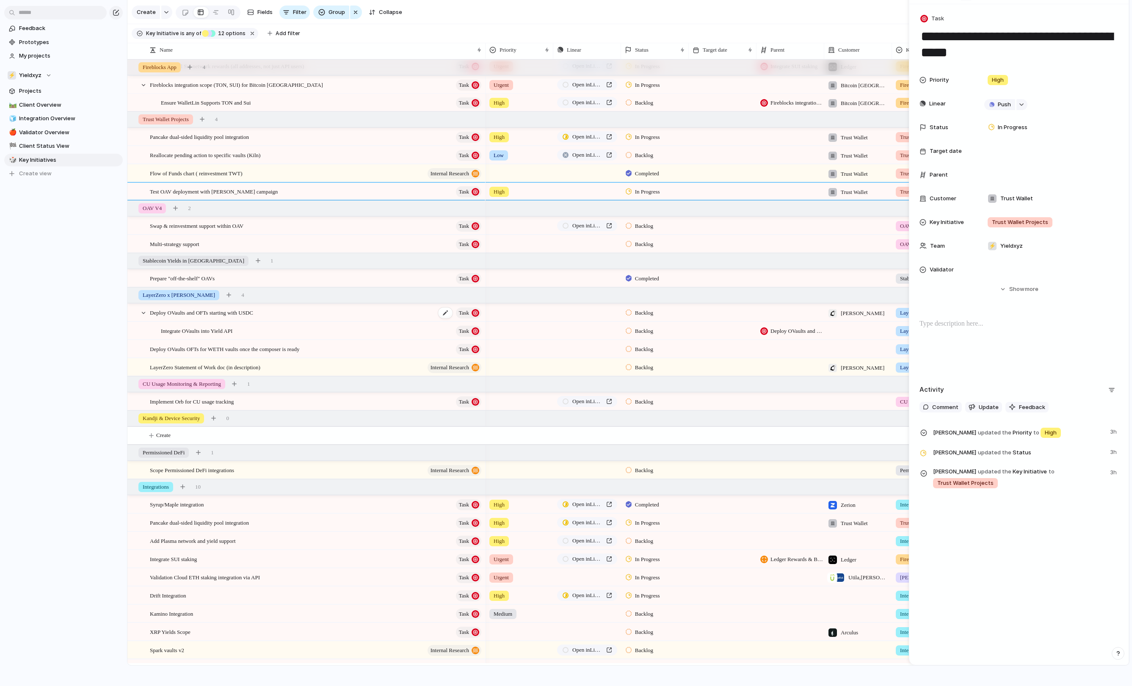
scroll to position [467, 0]
click at [346, 148] on div "Reallocate pending action to specific vaults (Kiln) Task" at bounding box center [316, 154] width 333 height 17
click at [180, 140] on span "Pancake dual-sided liquidity pool integration" at bounding box center [199, 137] width 99 height 10
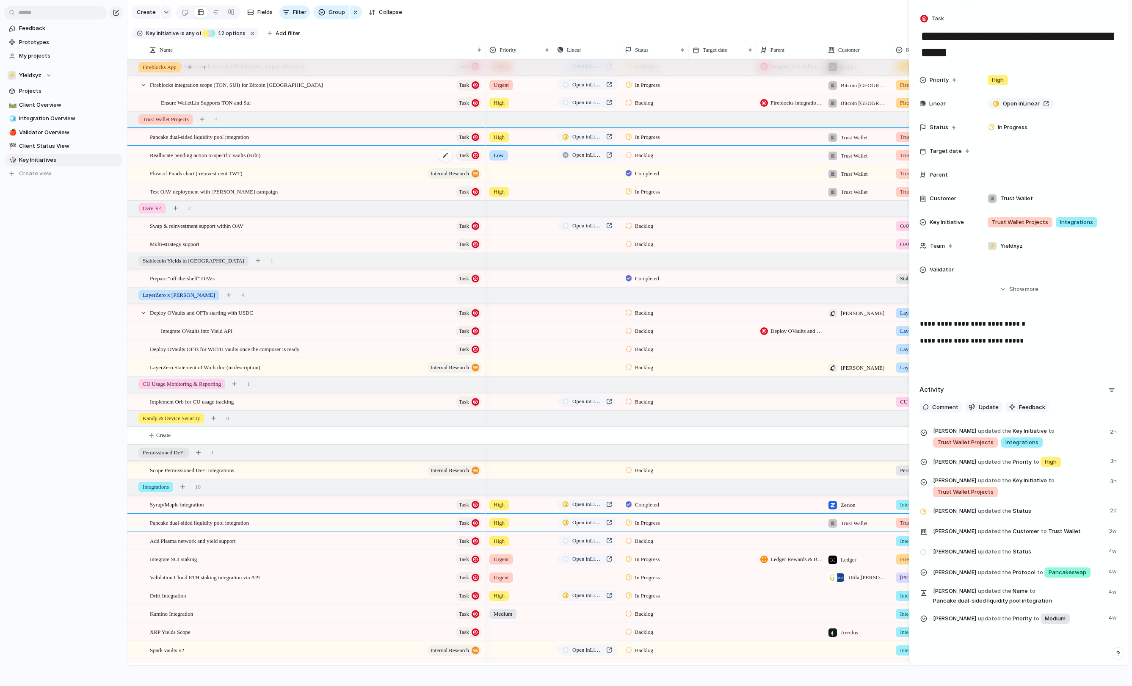
click at [178, 153] on span "Reallocate pending action to specific vaults (Kiln)" at bounding box center [205, 155] width 110 height 10
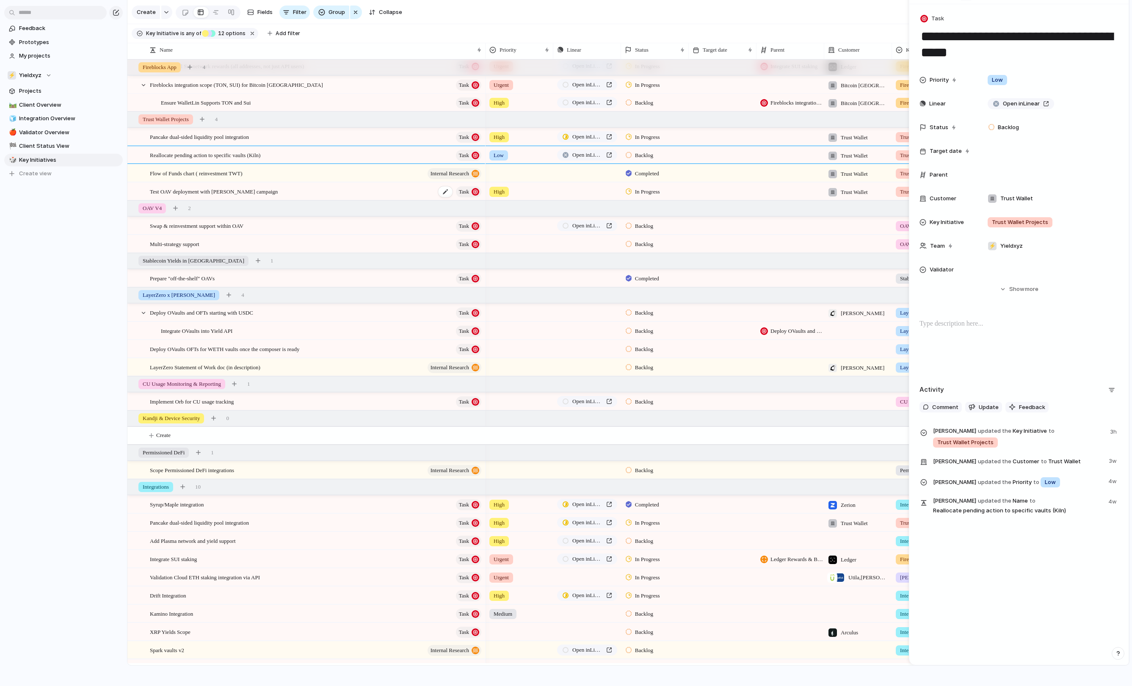
click at [179, 192] on span "Test OAV deployment with [PERSON_NAME] campaign" at bounding box center [214, 191] width 128 height 10
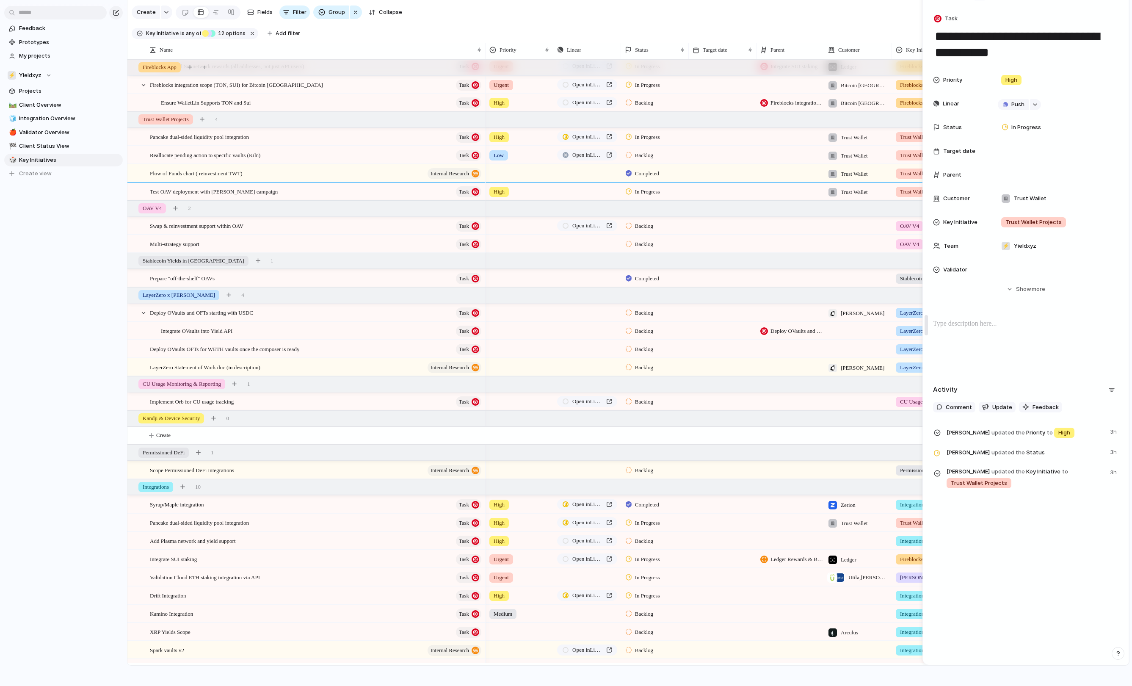
drag, startPoint x: 912, startPoint y: 7, endPoint x: 925, endPoint y: 8, distance: 12.8
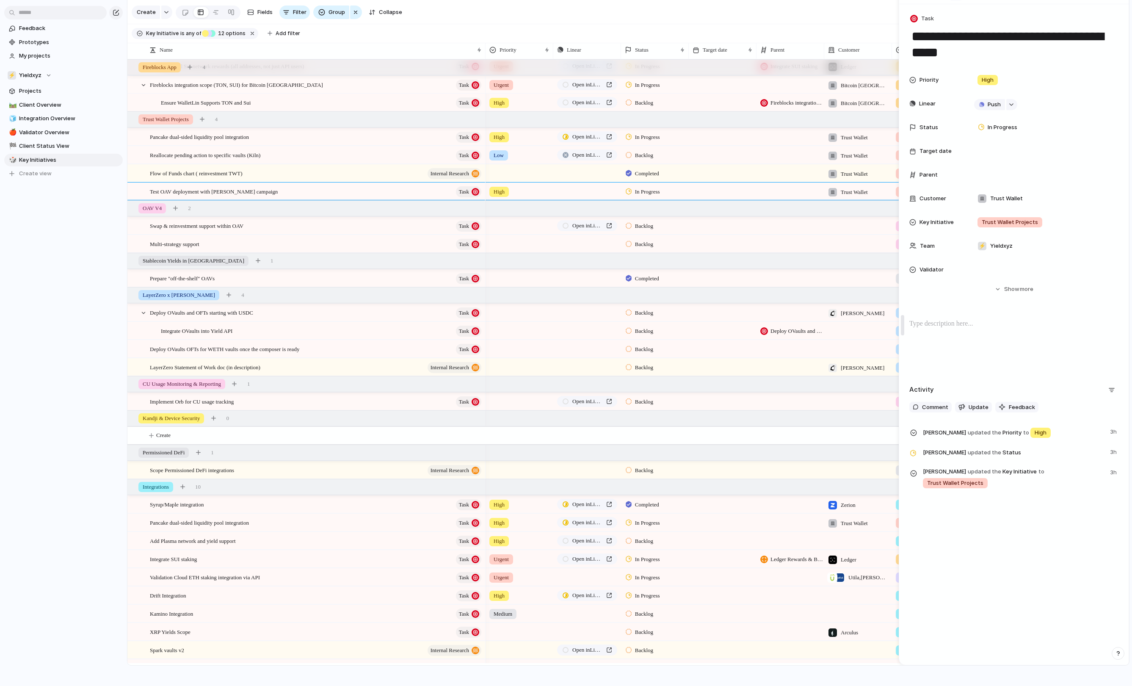
drag, startPoint x: 925, startPoint y: 8, endPoint x: 901, endPoint y: 11, distance: 24.7
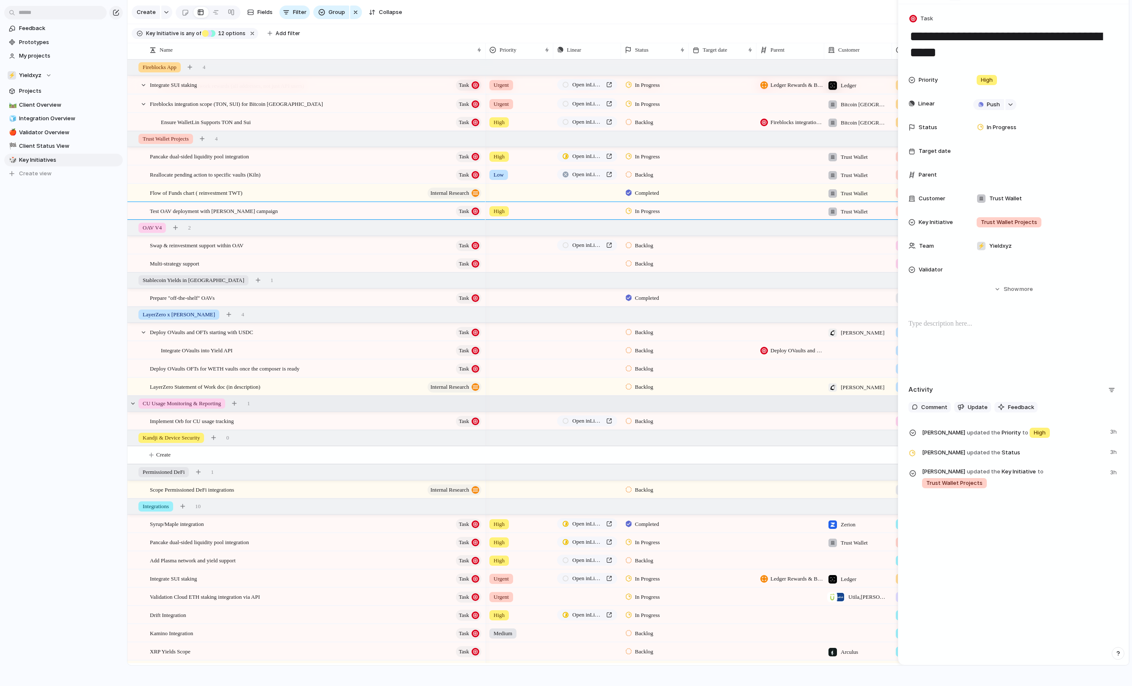
scroll to position [429, 0]
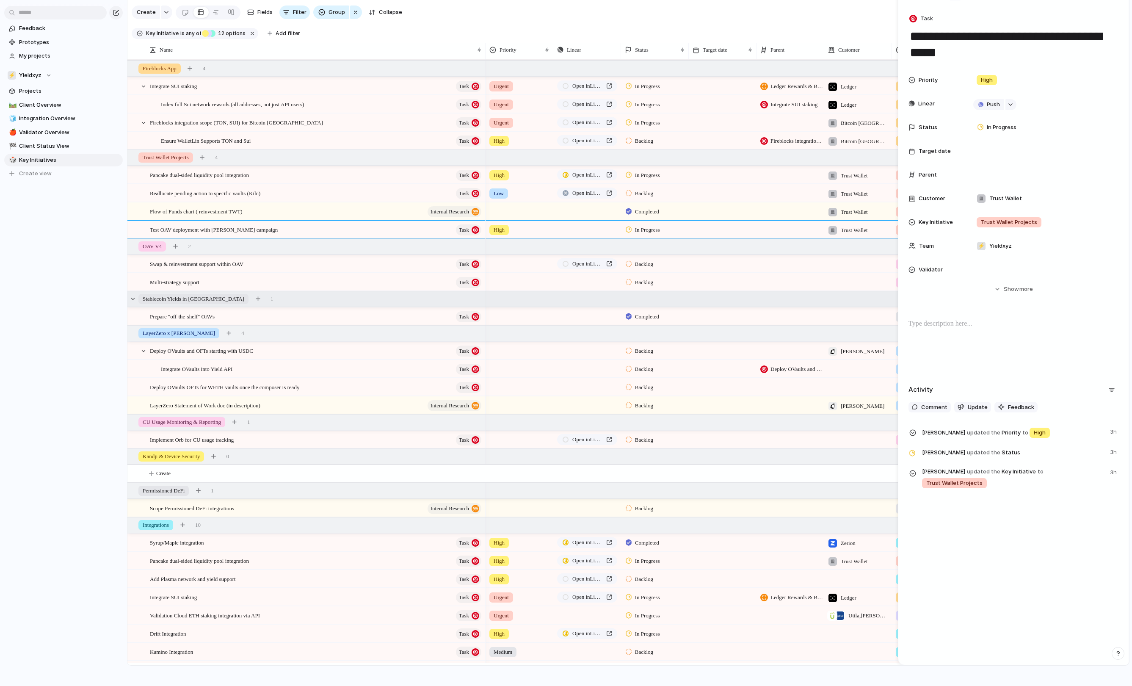
click at [280, 301] on div "Stablecoin Yields in Utila 1" at bounding box center [628, 298] width 1003 height 15
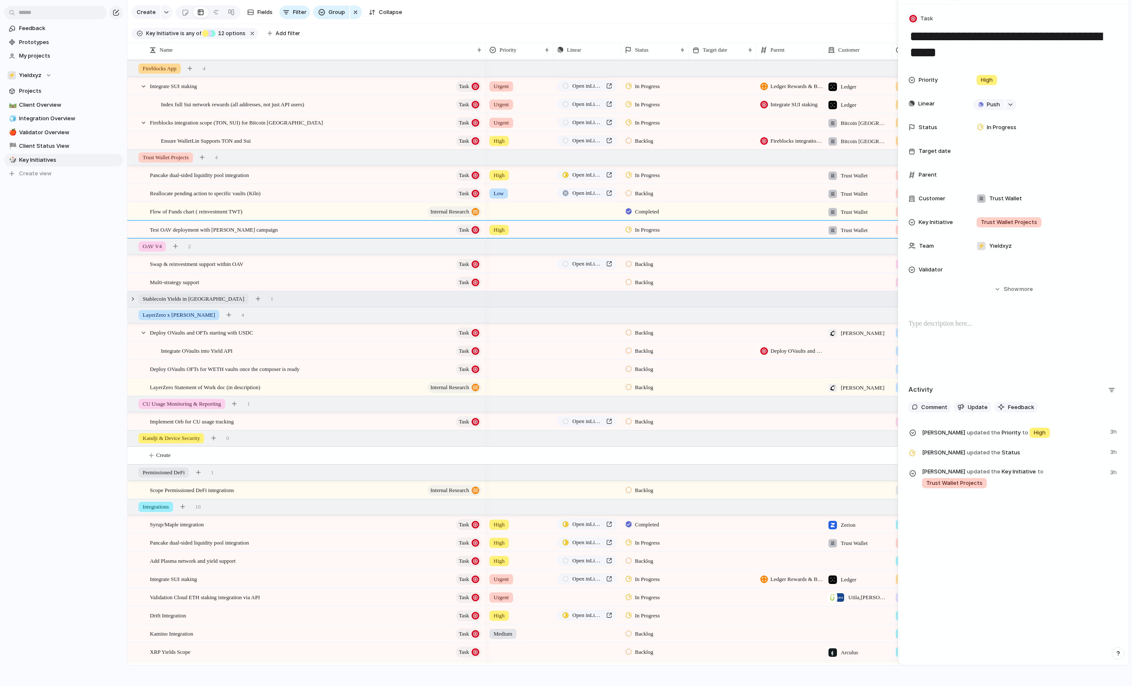
click at [280, 299] on div "Stablecoin Yields in Utila 1" at bounding box center [628, 298] width 1003 height 15
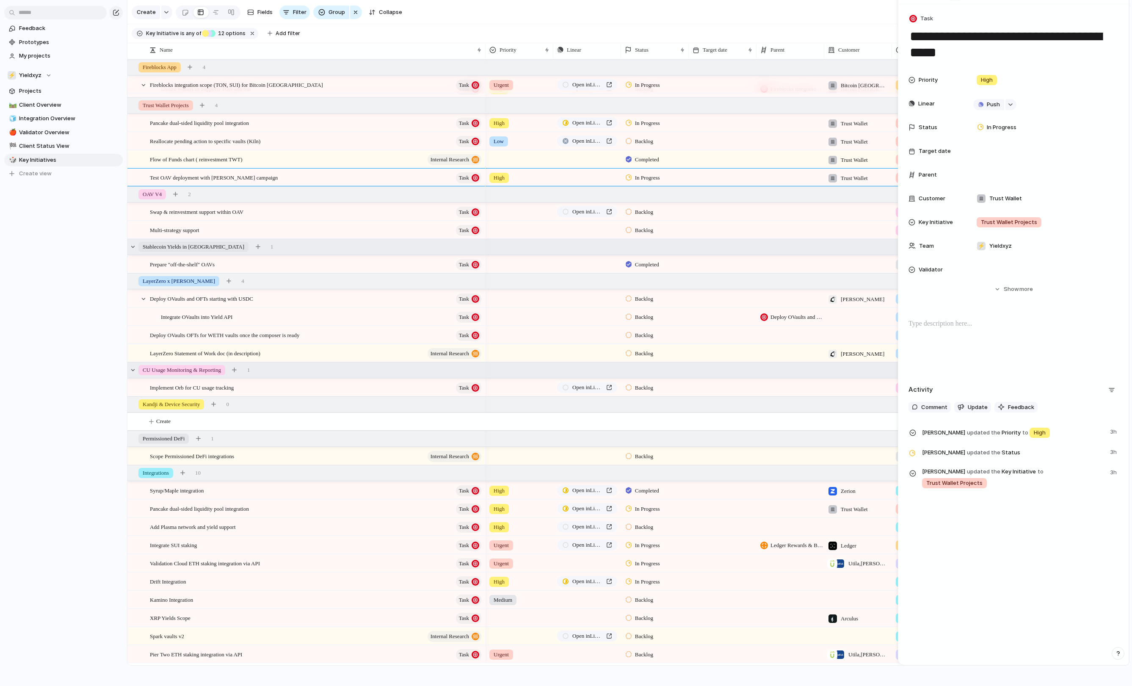
scroll to position [483, 0]
click at [257, 545] on div "Integrate SUI staking Task" at bounding box center [316, 544] width 333 height 17
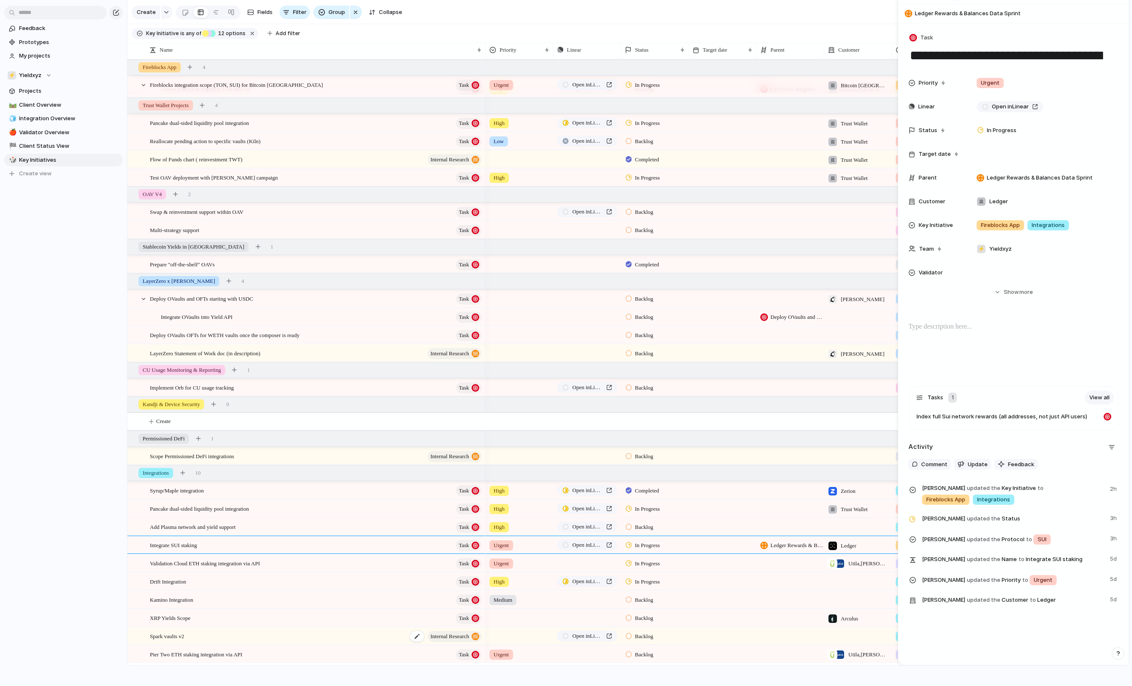
click at [222, 634] on div "Spark vaults v2 Internal Research" at bounding box center [316, 635] width 333 height 17
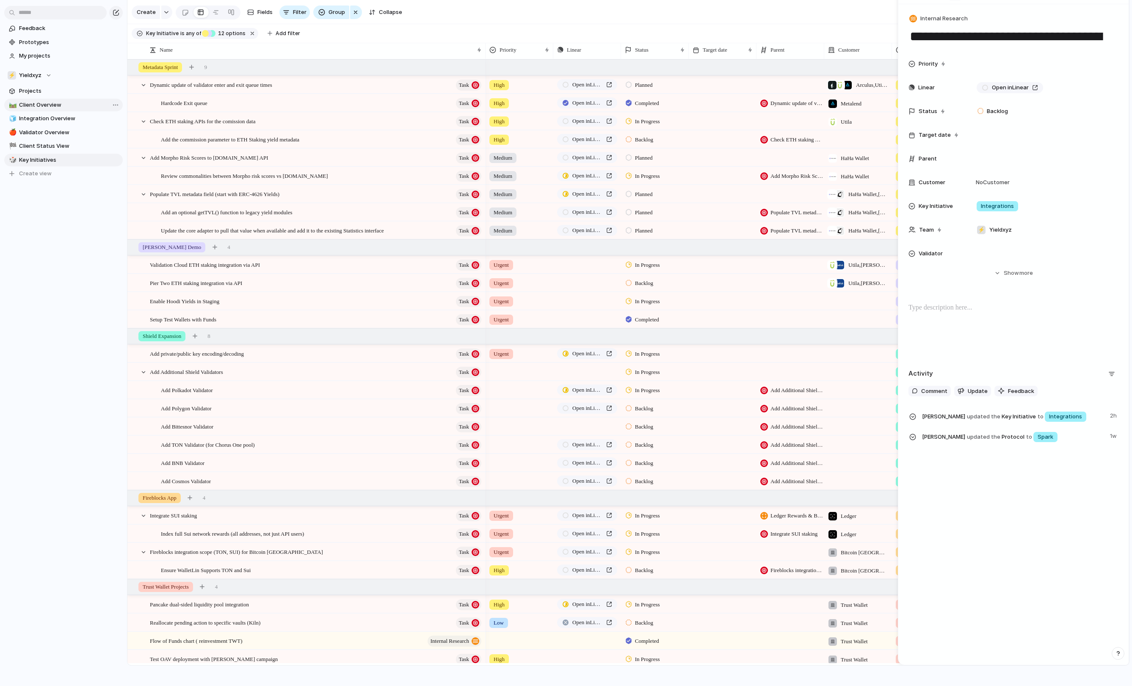
click at [88, 111] on link "🛤️ Client Overview" at bounding box center [63, 105] width 119 height 13
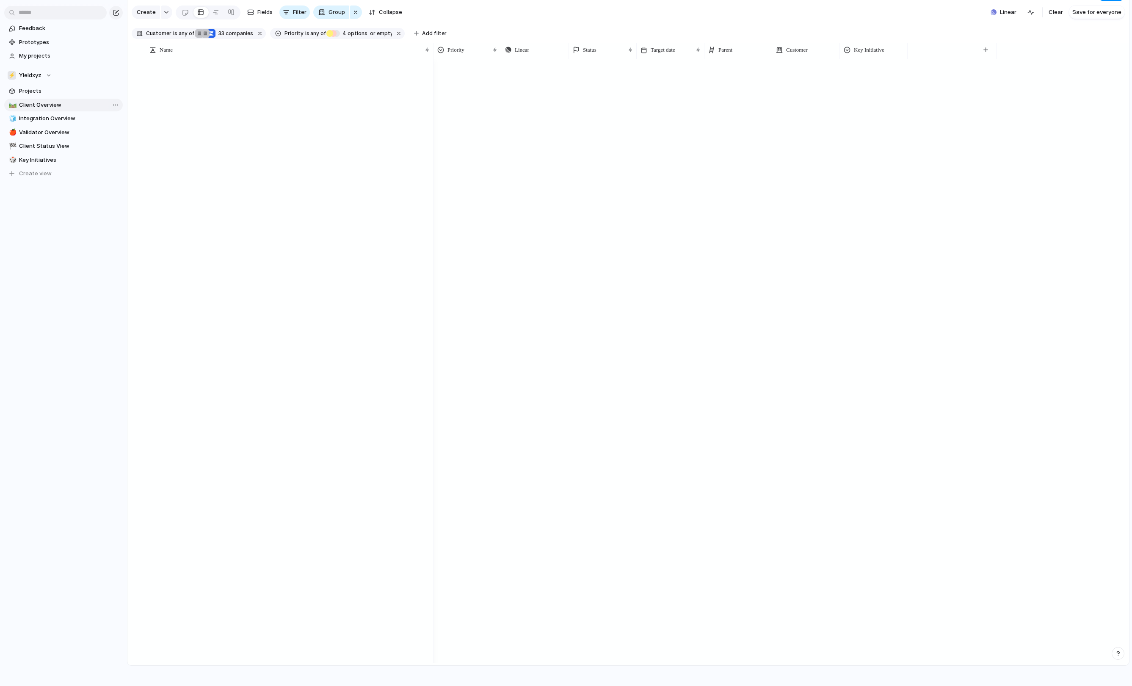
type input "**********"
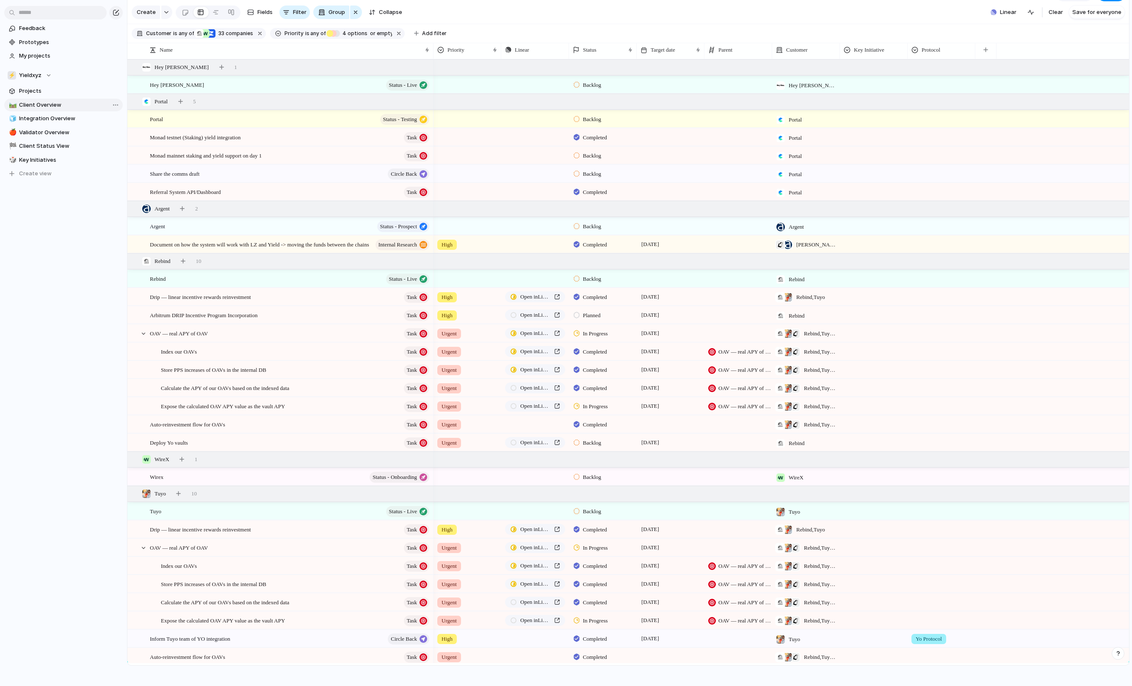
click at [88, 109] on span "Client Overview" at bounding box center [69, 105] width 101 height 8
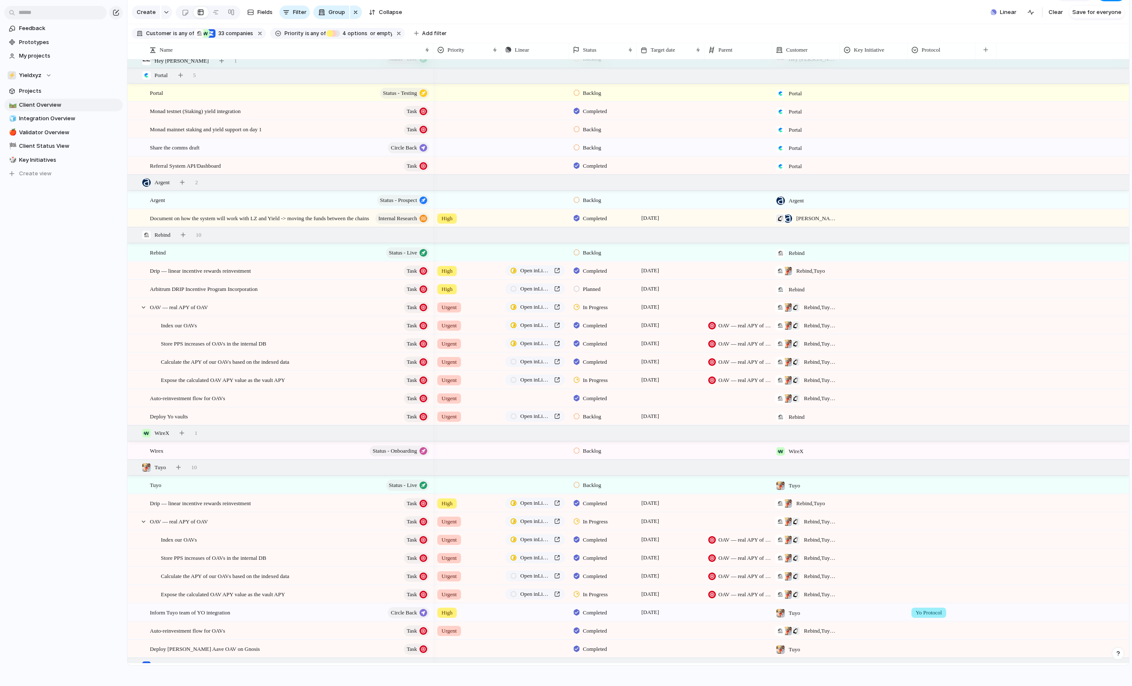
scroll to position [25, 0]
